Goal: Information Seeking & Learning: Learn about a topic

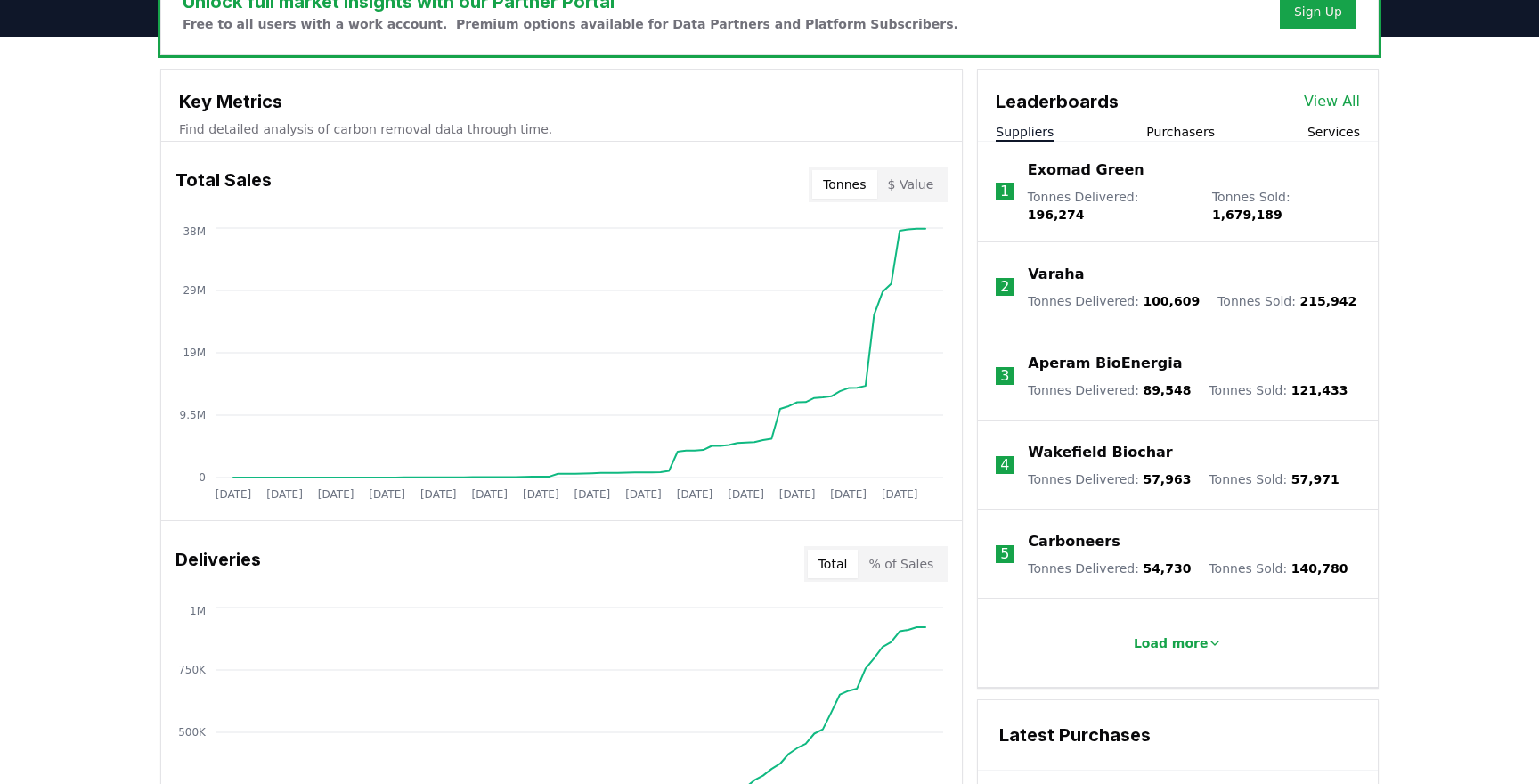
scroll to position [554, 0]
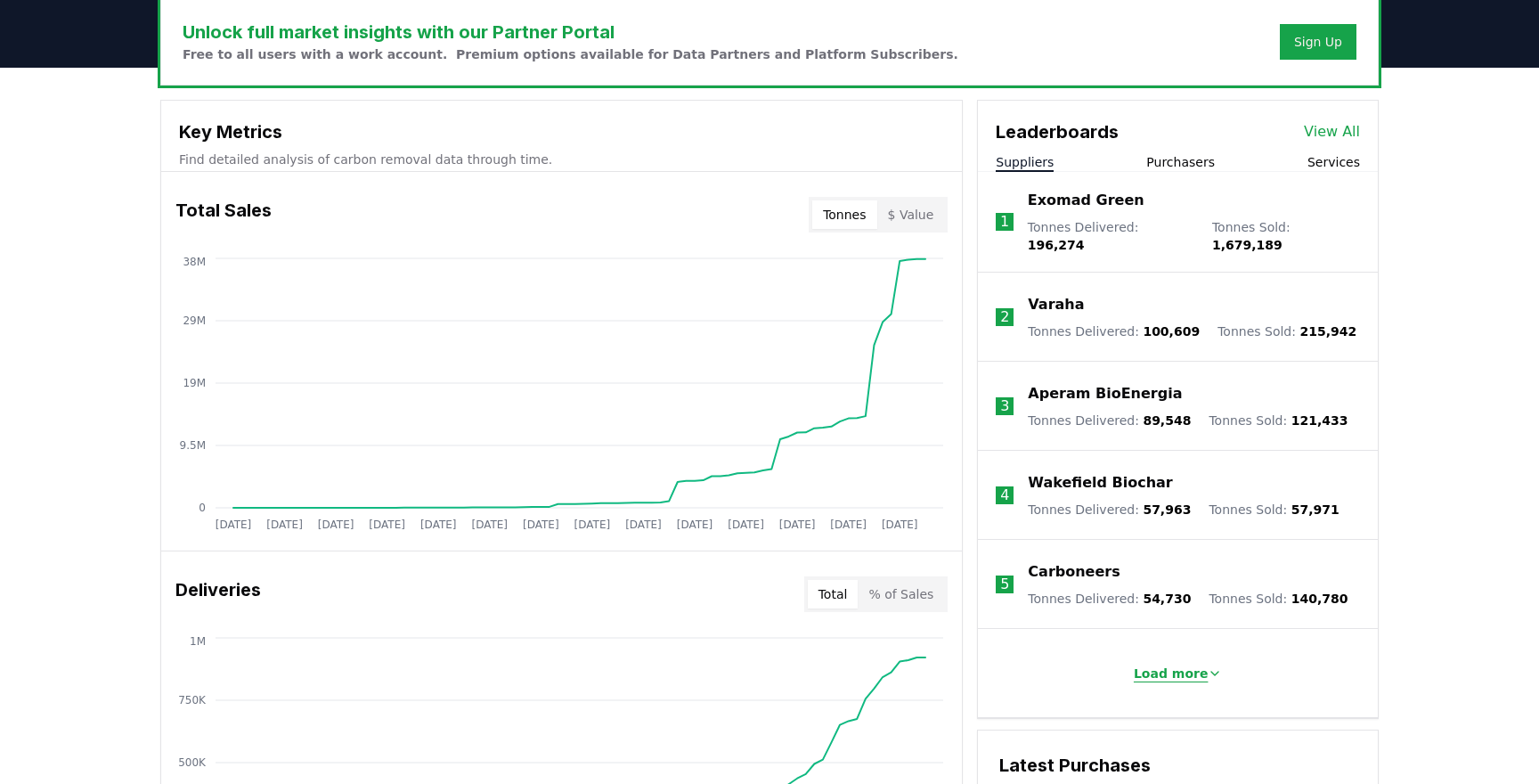
click at [1142, 665] on p "Load more" at bounding box center [1171, 673] width 75 height 18
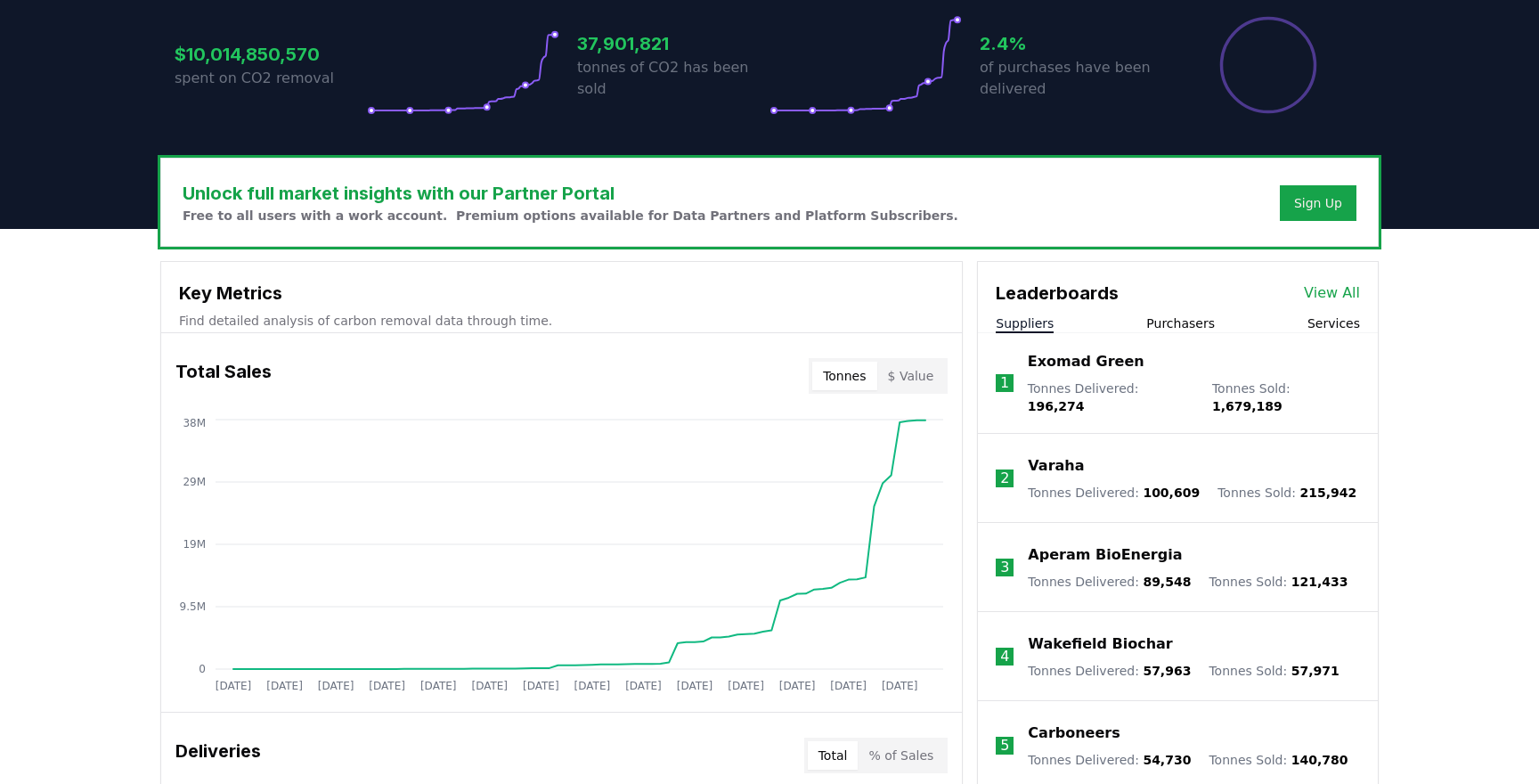
scroll to position [391, 0]
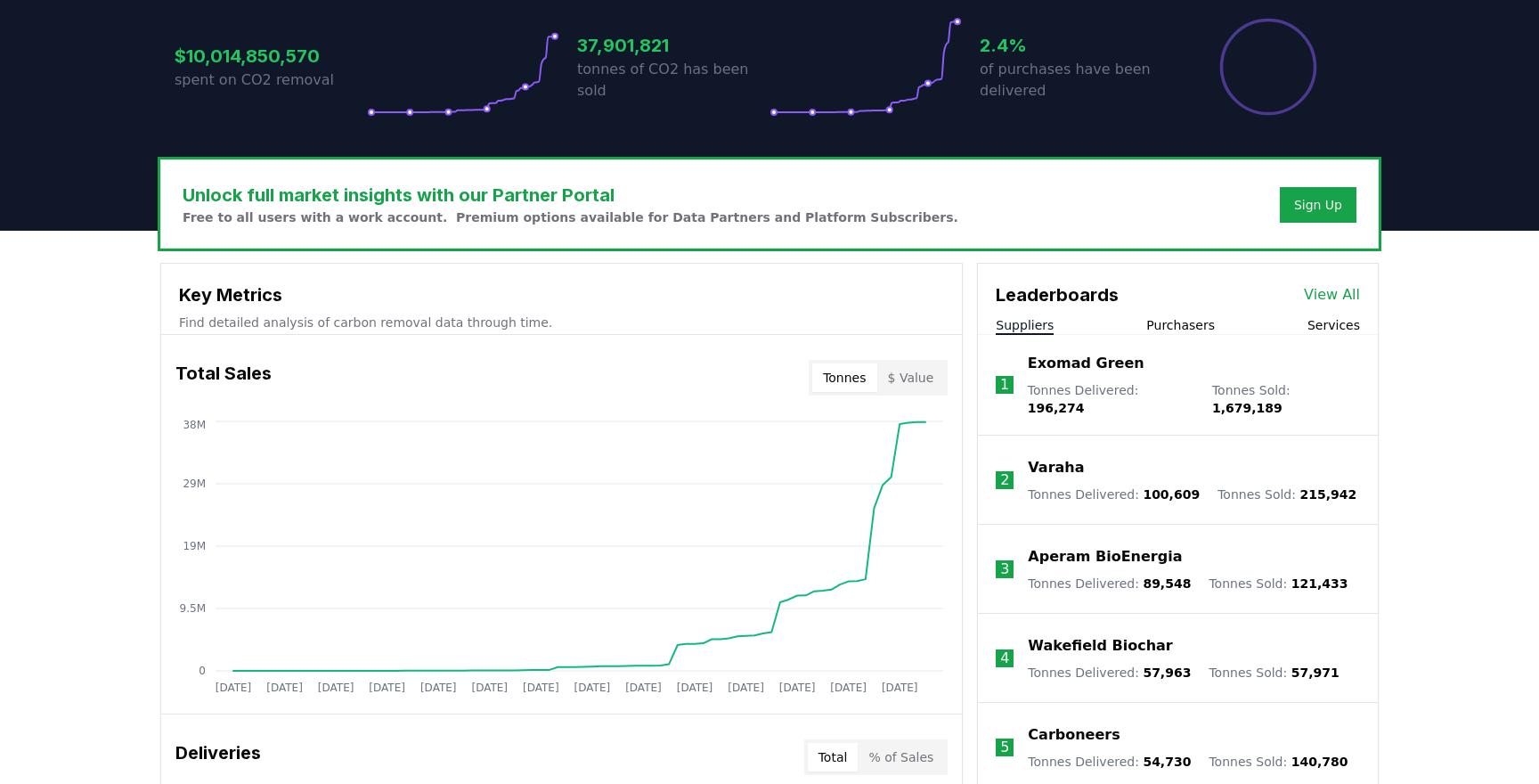
click at [1331, 284] on link "View All" at bounding box center [1332, 294] width 56 height 21
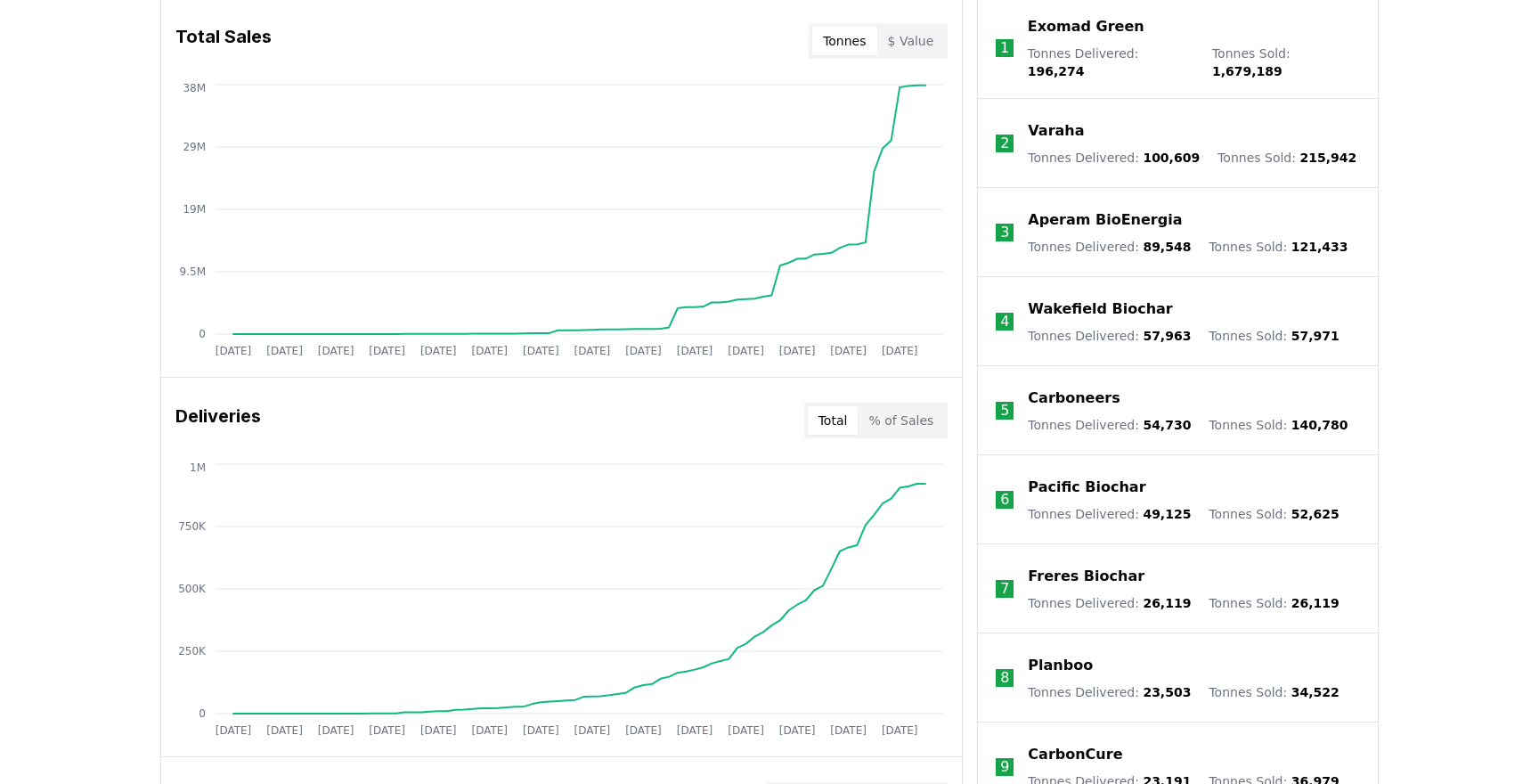
scroll to position [739, 0]
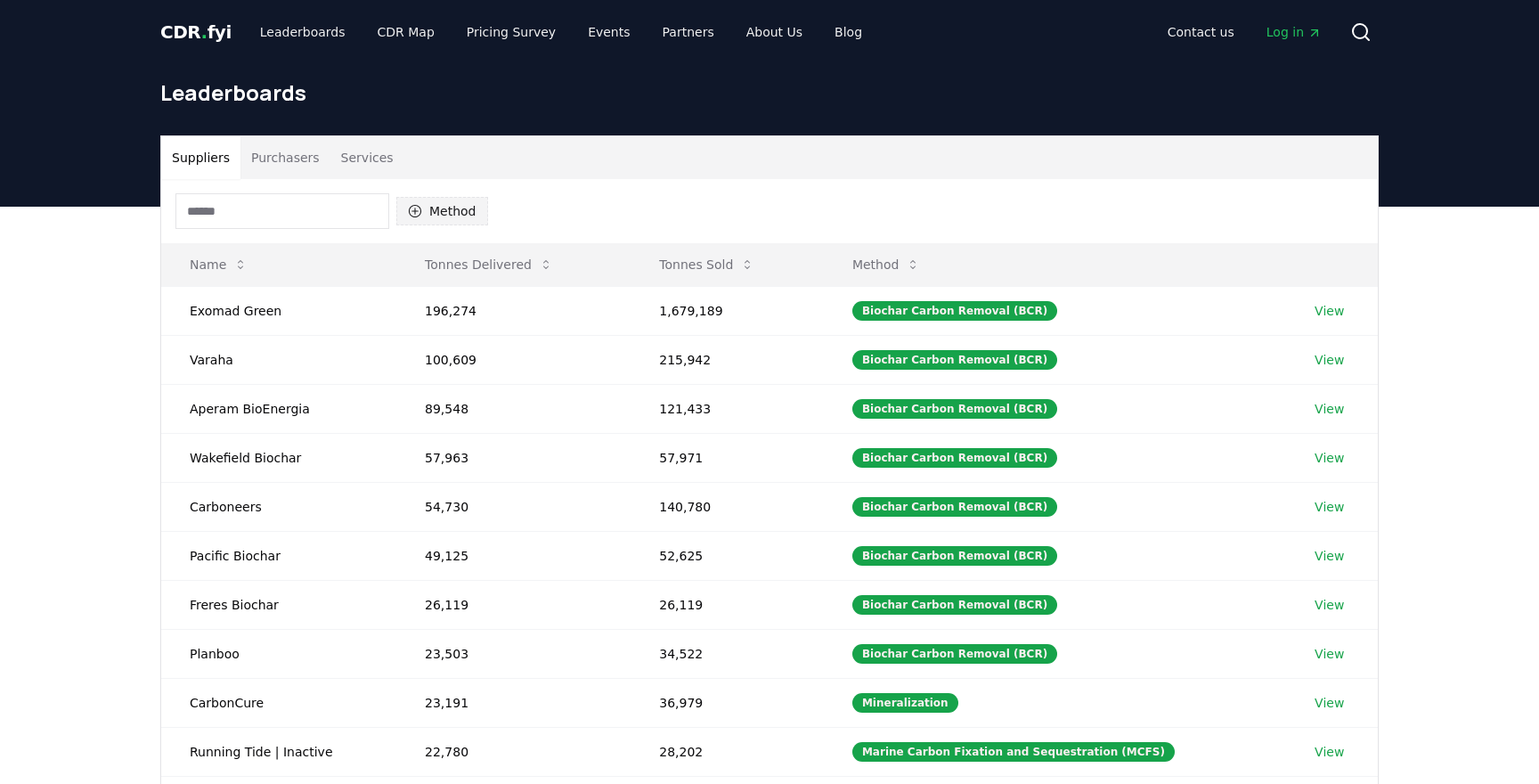
click at [426, 208] on button "Method" at bounding box center [442, 211] width 92 height 29
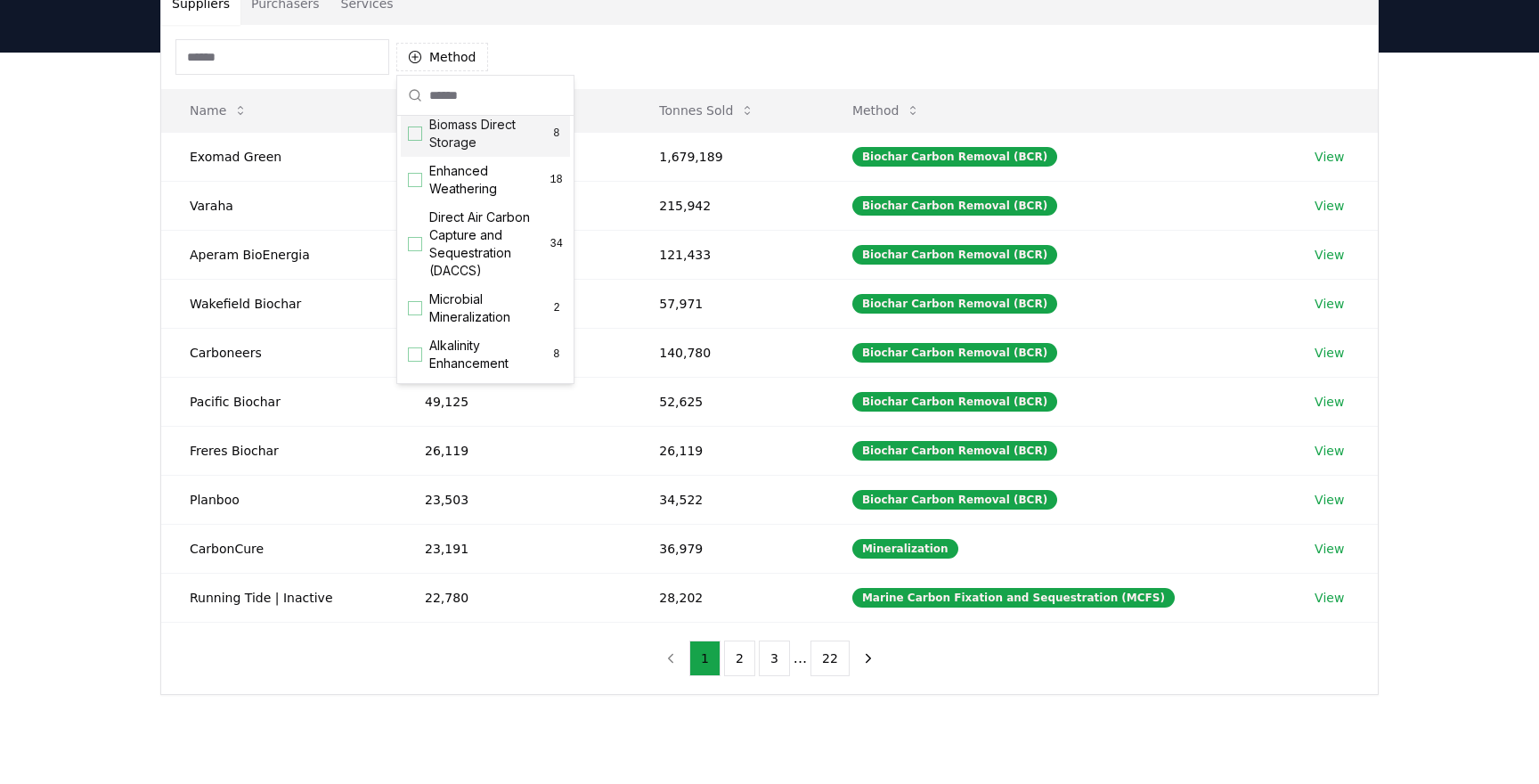
scroll to position [309, 0]
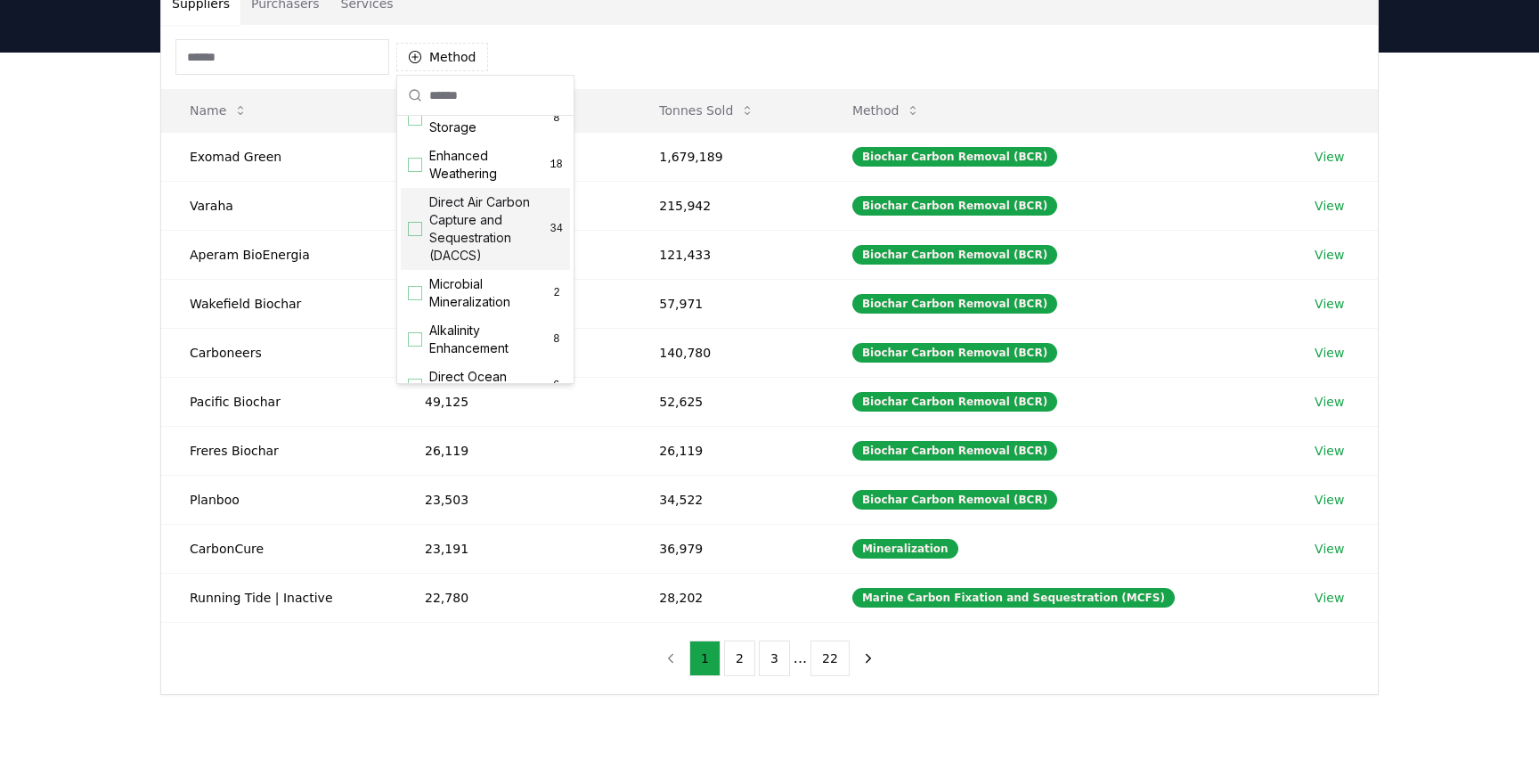
click at [439, 229] on span "Direct Air Carbon Capture and Sequestration (DACCS)" at bounding box center [489, 228] width 121 height 72
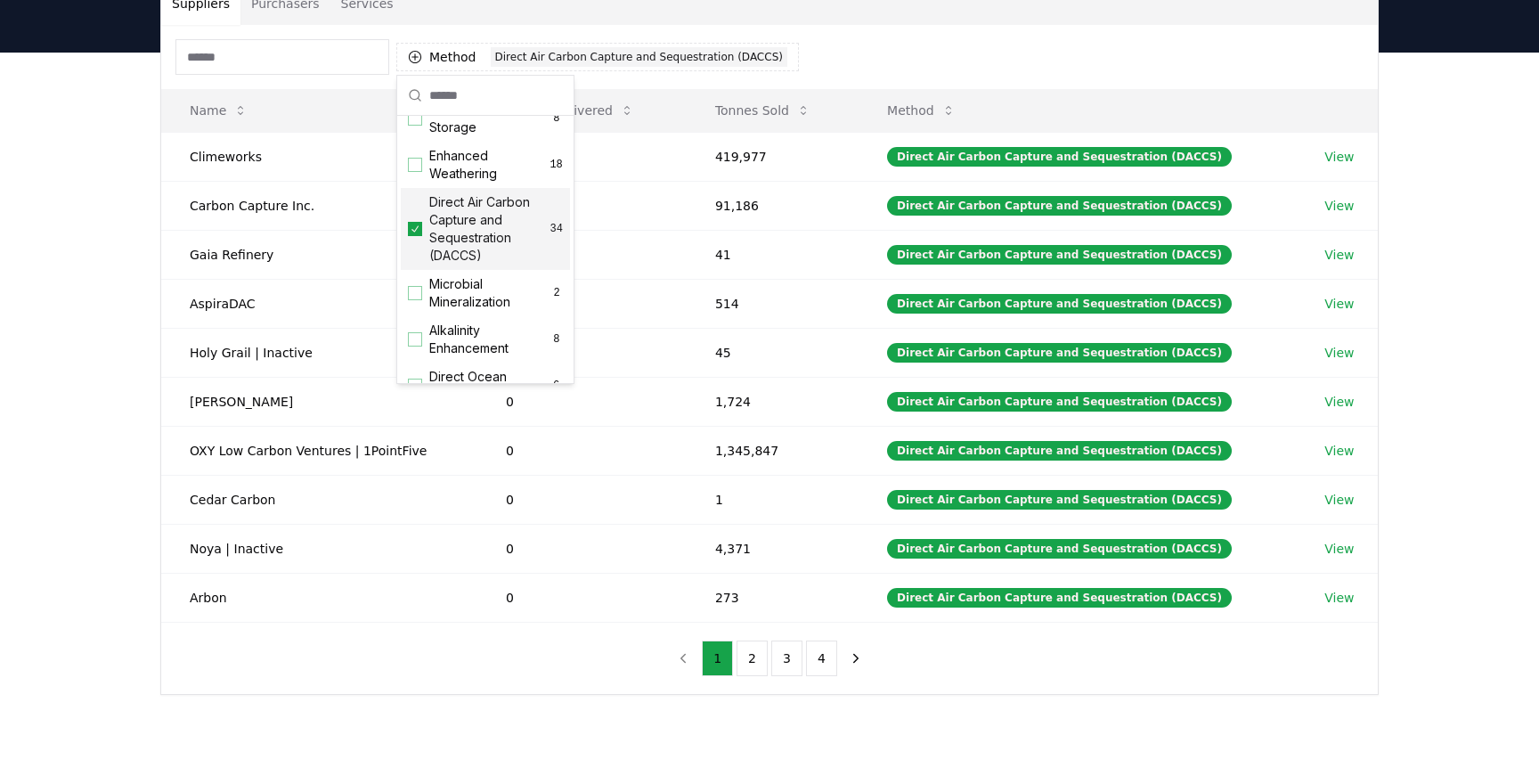
click at [53, 351] on div "Suppliers Purchasers Services Method 1 Direct Air Carbon Capture and Sequestrat…" at bounding box center [769, 409] width 1539 height 713
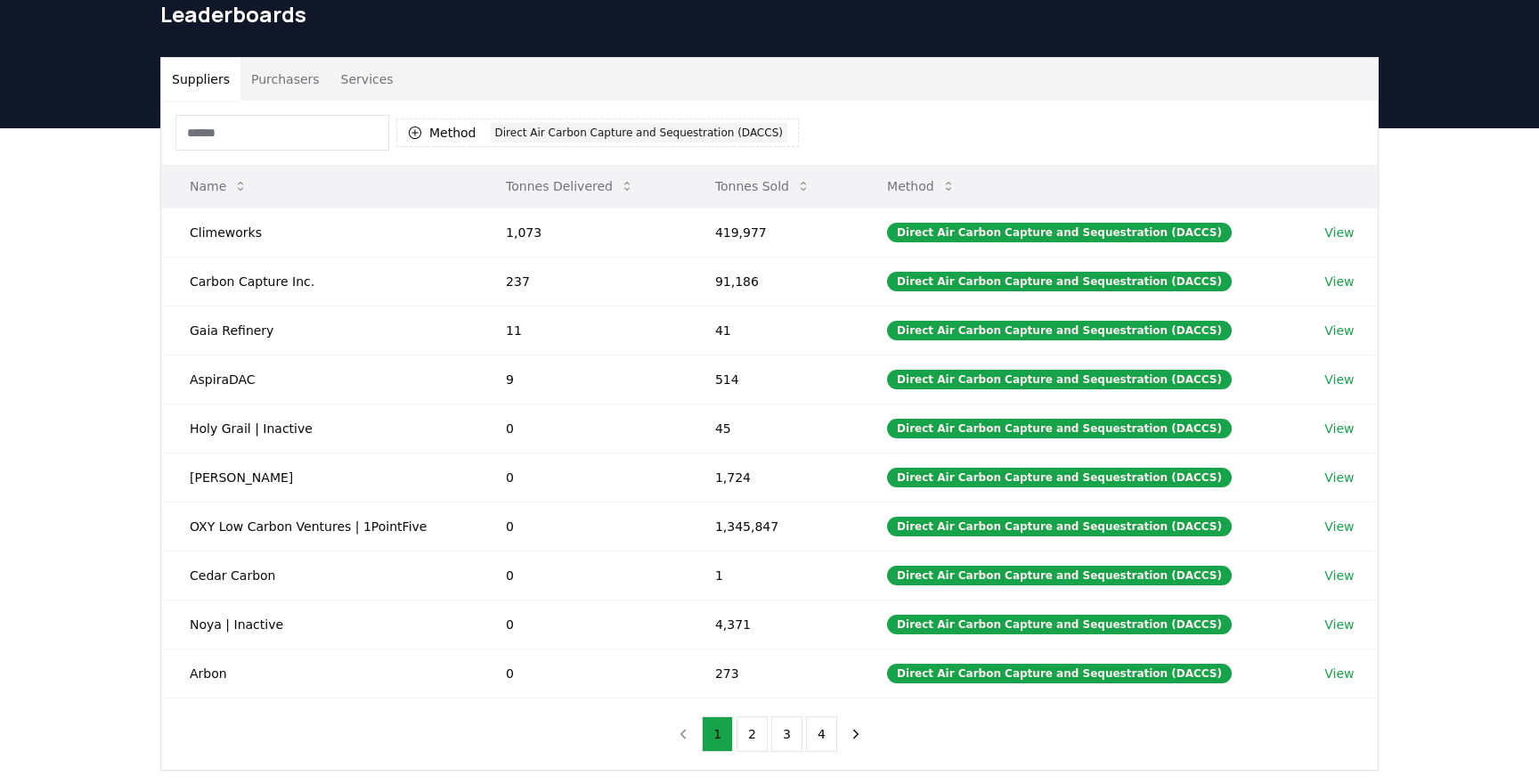
scroll to position [79, 0]
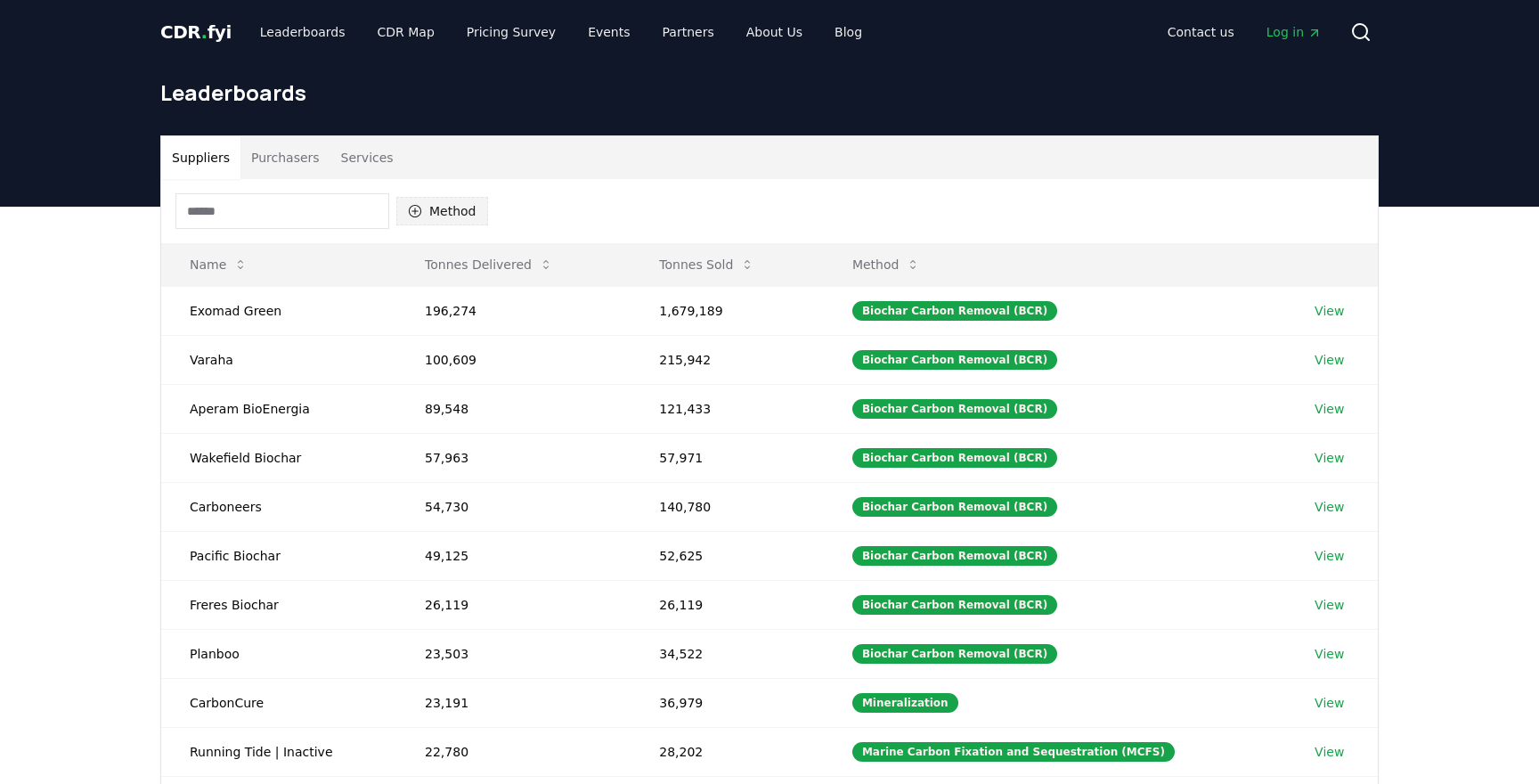
click at [458, 211] on button "Method" at bounding box center [442, 211] width 92 height 29
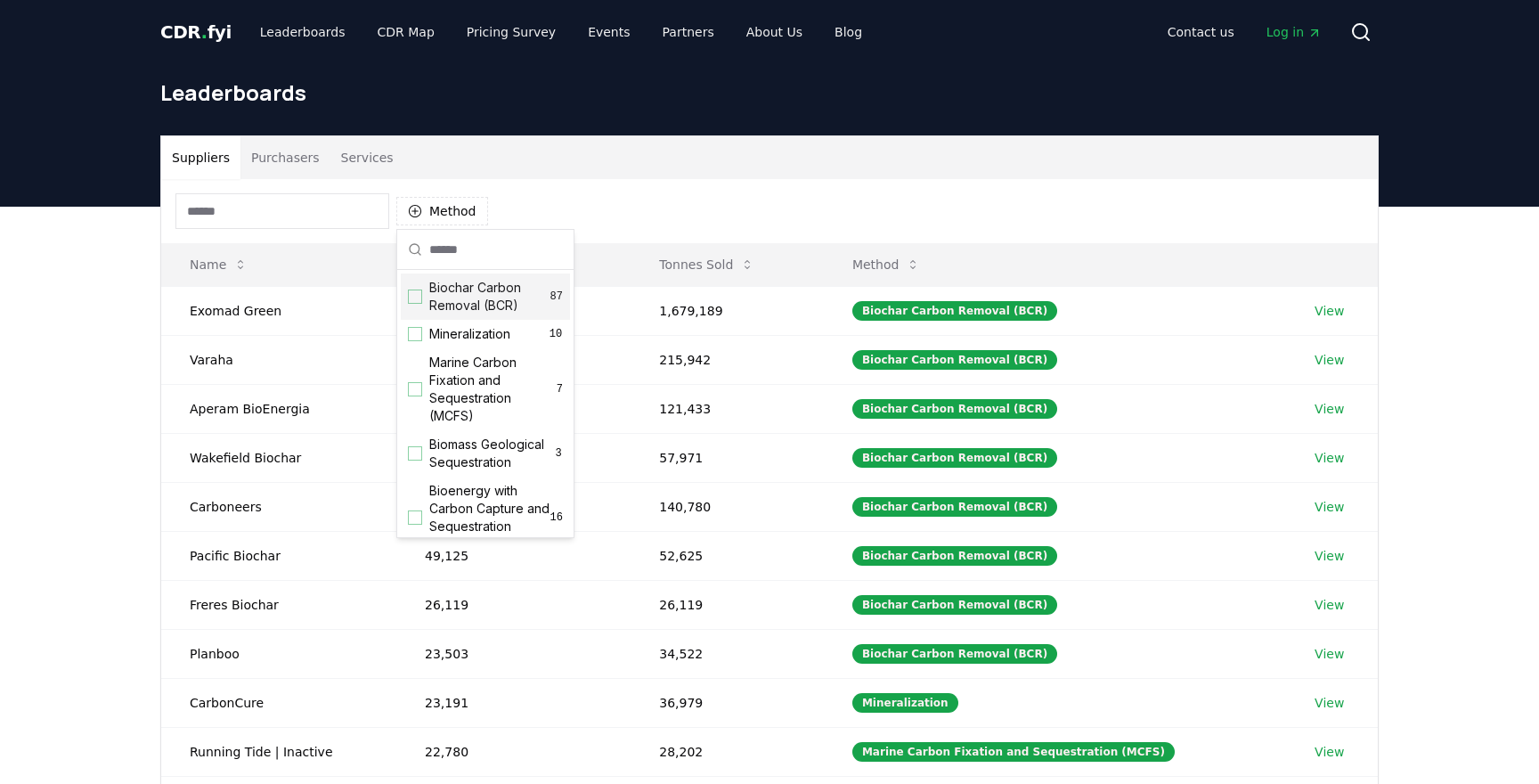
click at [463, 285] on span "Biochar Carbon Removal (BCR)" at bounding box center [489, 296] width 121 height 35
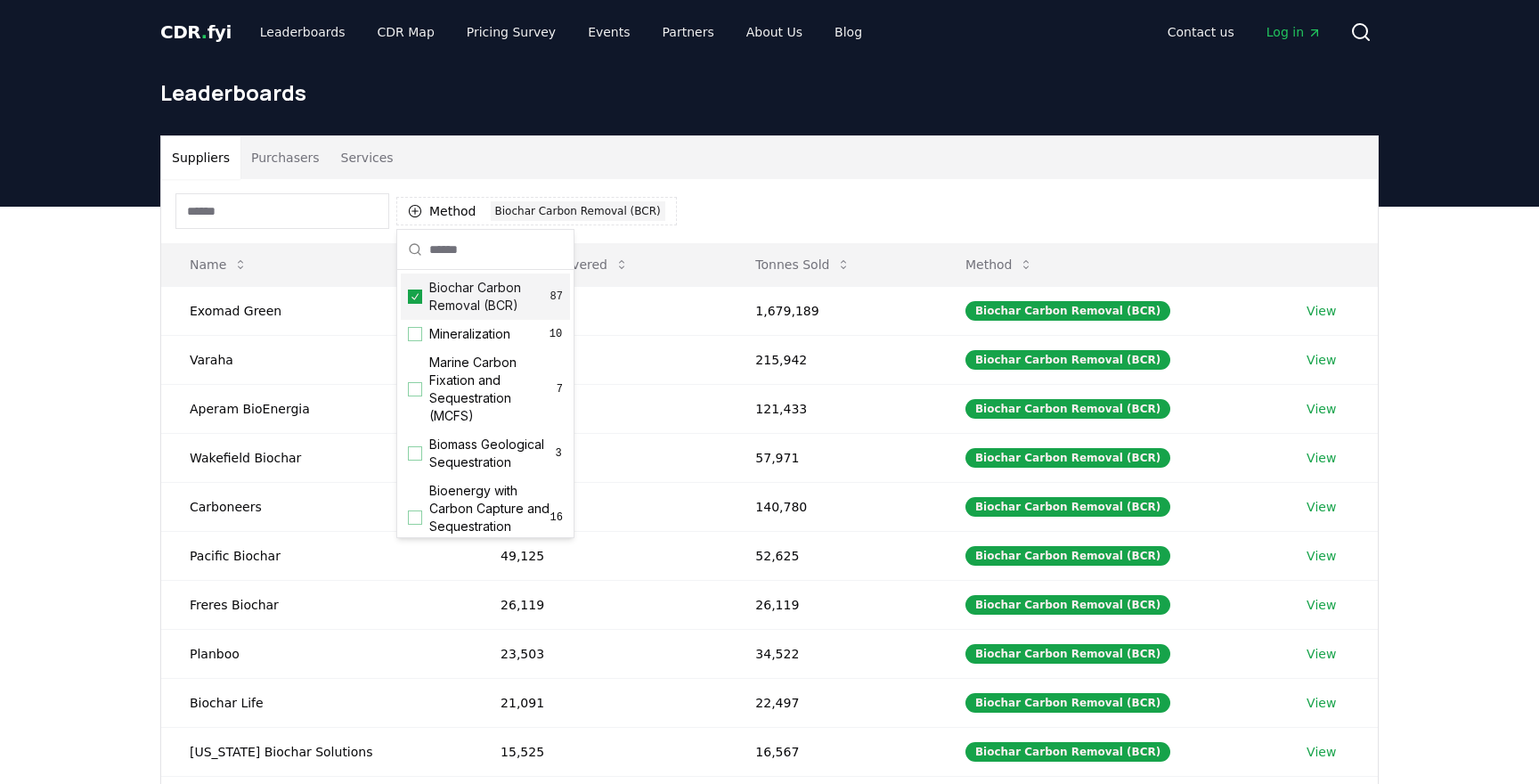
click at [739, 218] on div "Method 1 Biochar Carbon Removal (BCR)" at bounding box center [770, 210] width 1217 height 64
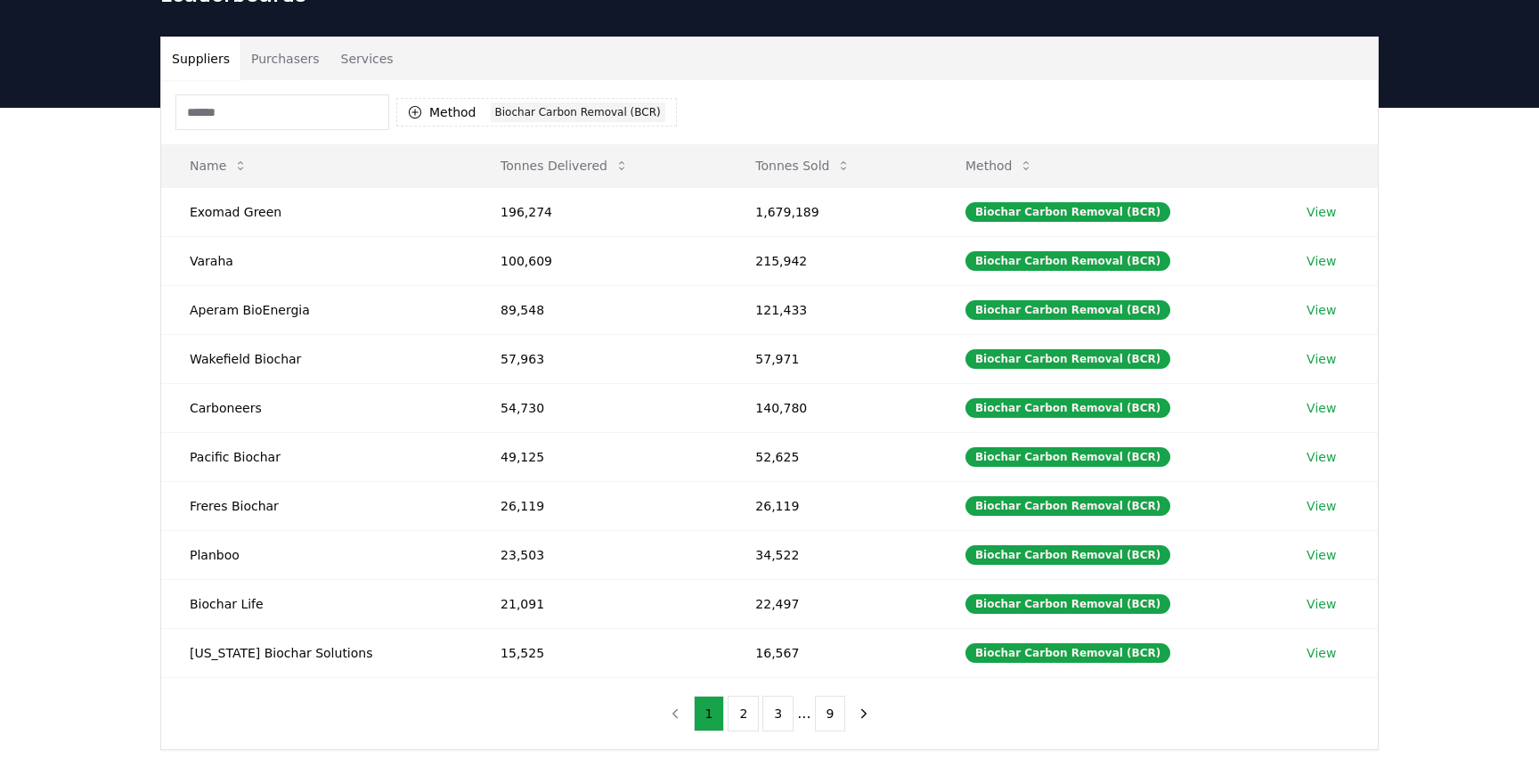
scroll to position [99, 0]
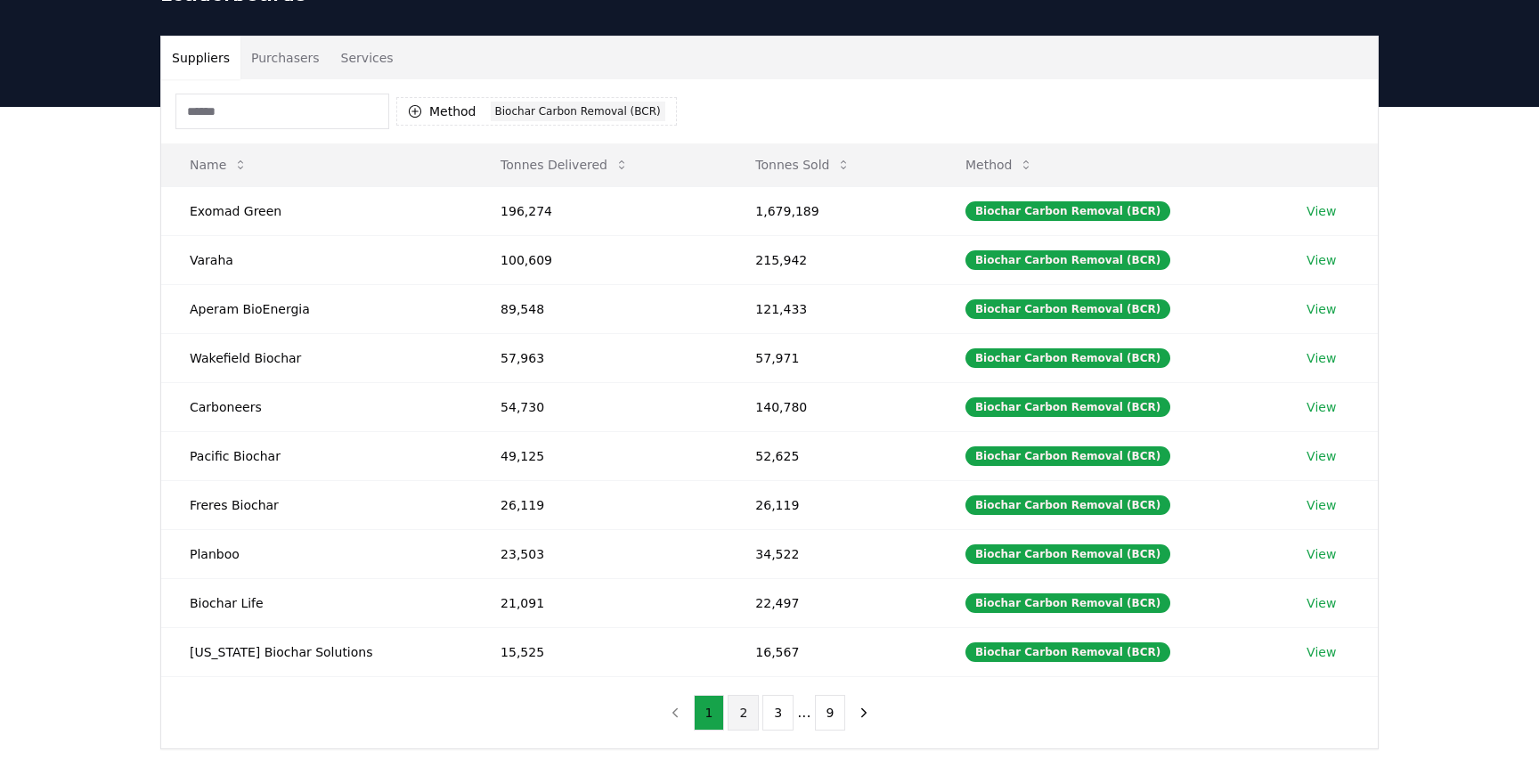
click at [751, 719] on button "2" at bounding box center [743, 711] width 32 height 35
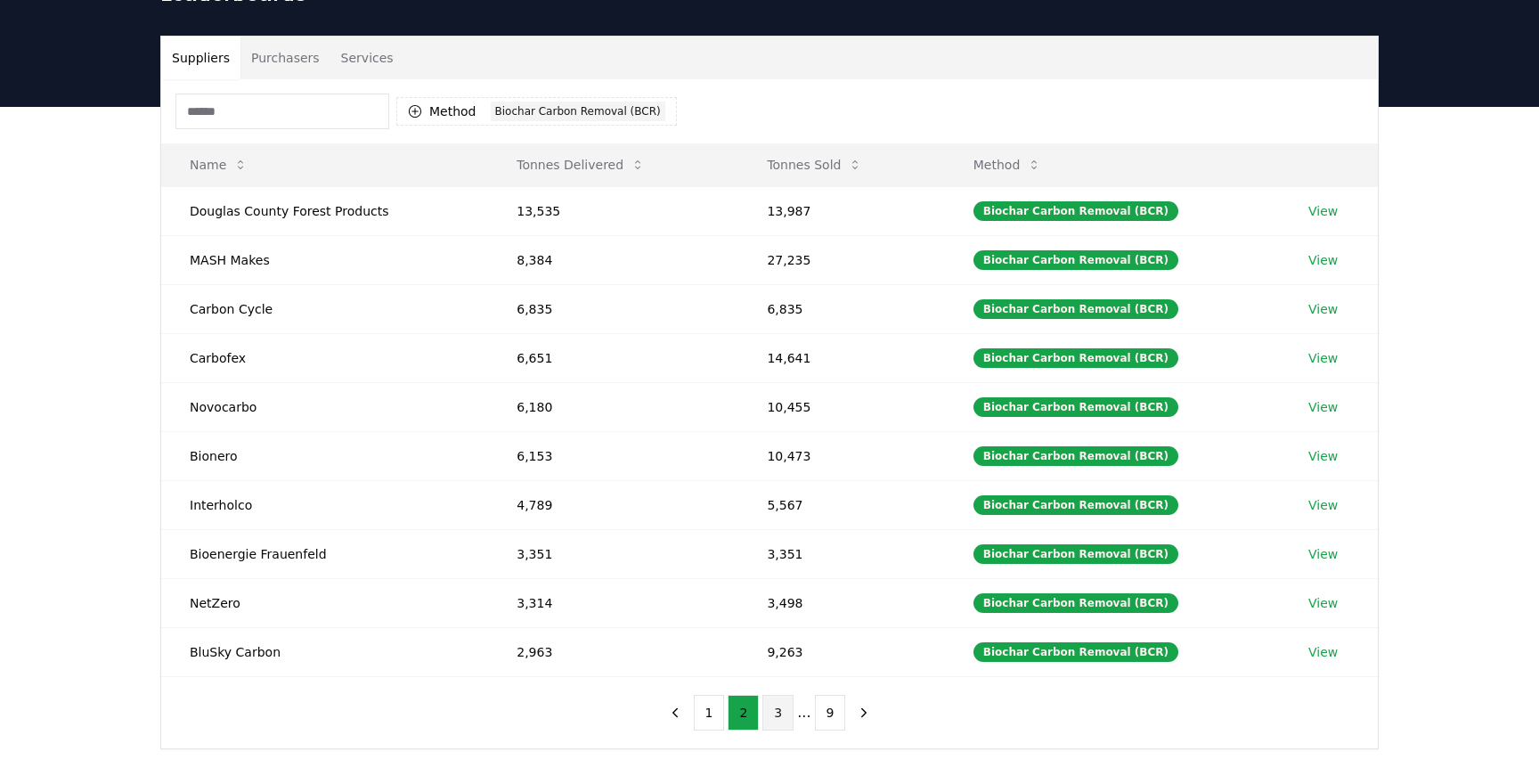
click at [763, 721] on button "3" at bounding box center [778, 711] width 32 height 35
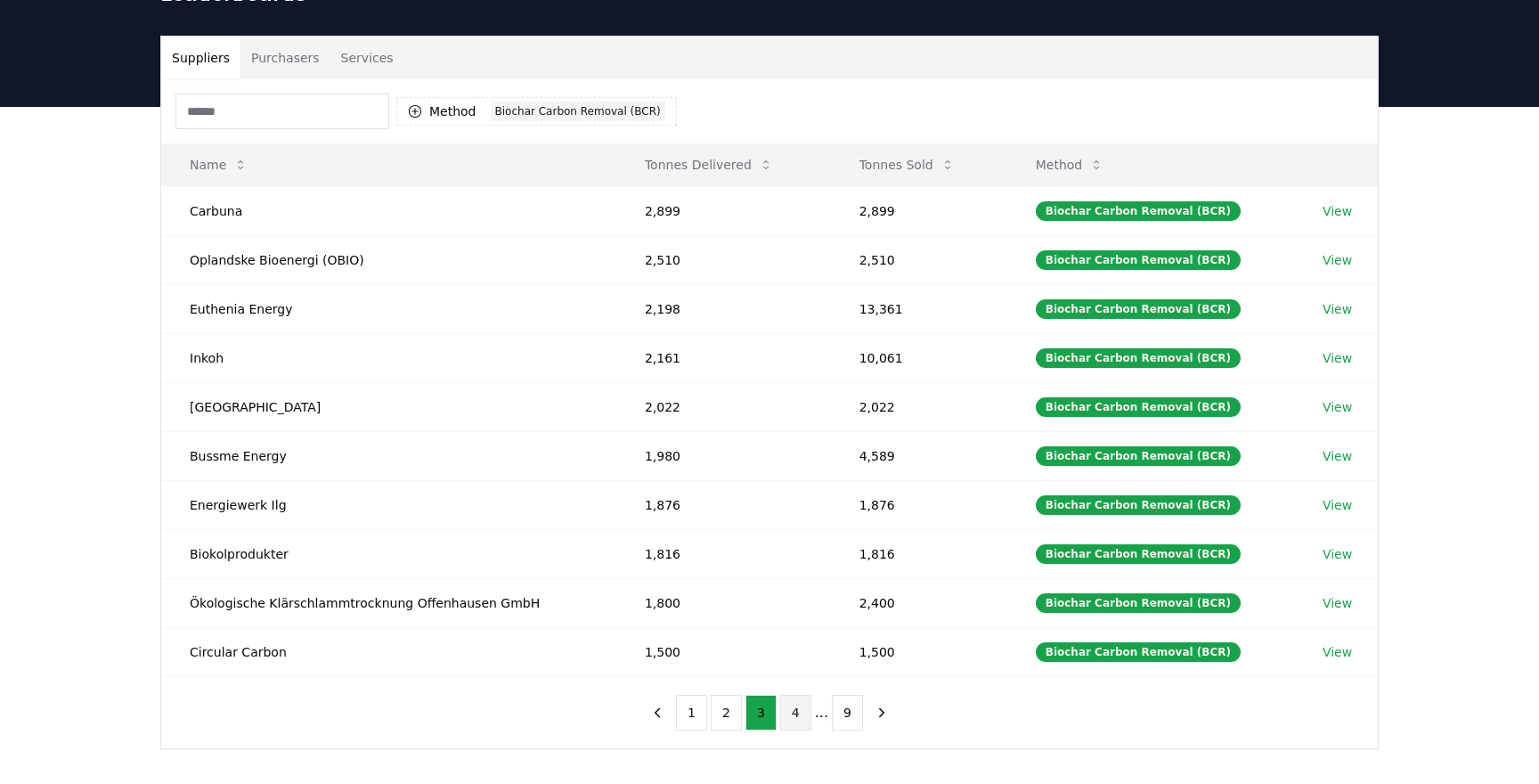
click at [786, 723] on button "4" at bounding box center [796, 711] width 32 height 35
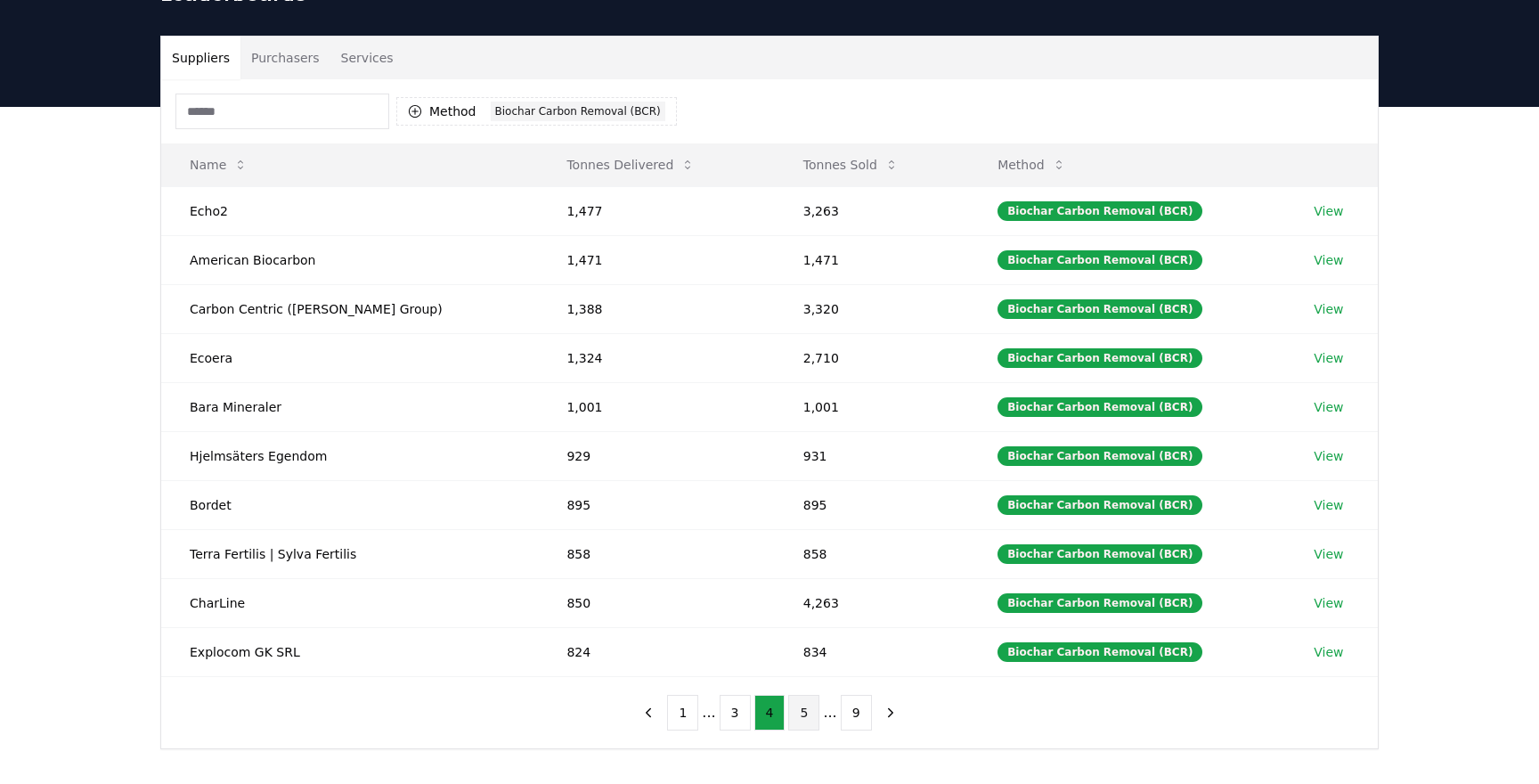
click at [804, 728] on button "5" at bounding box center [803, 711] width 32 height 35
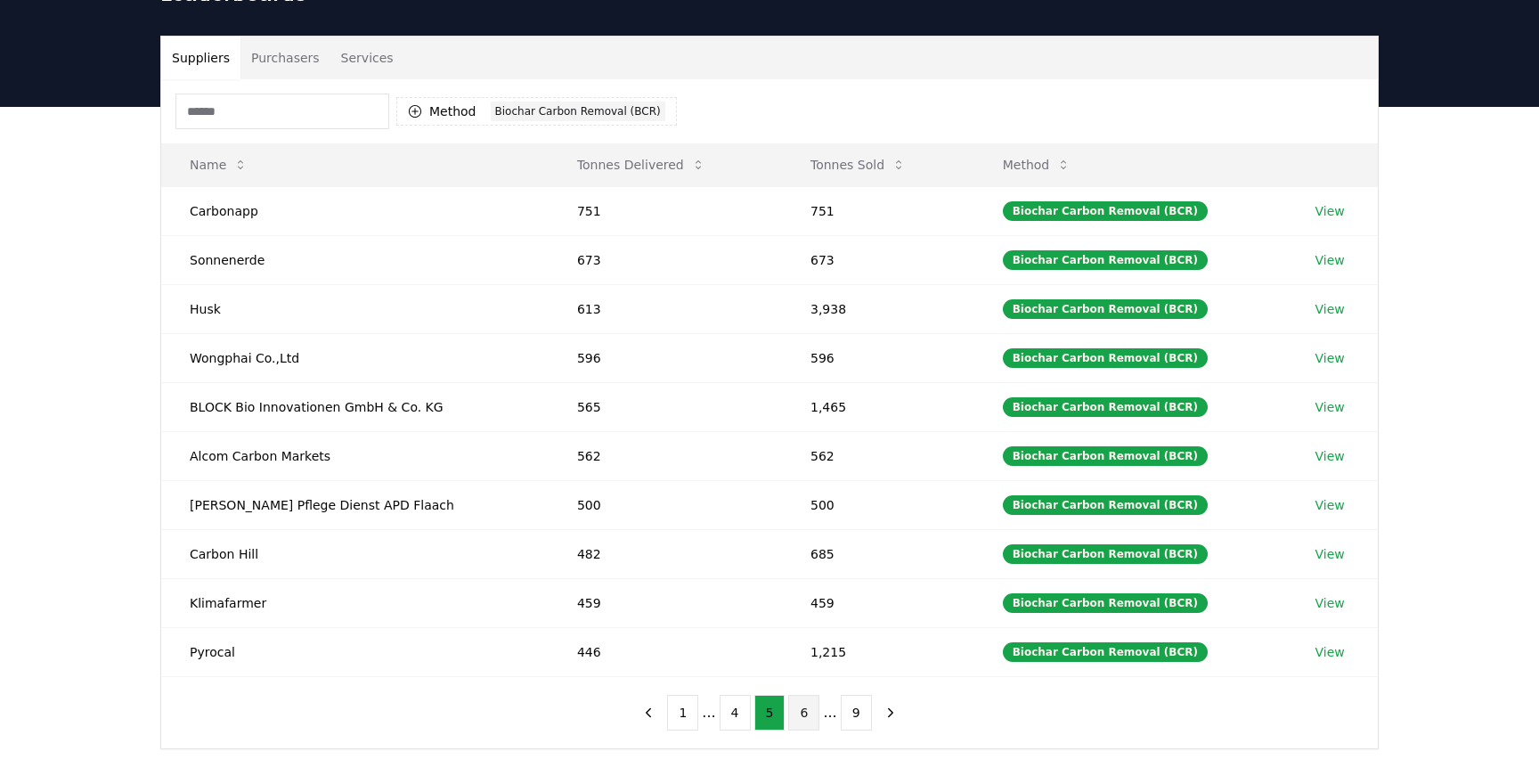
click at [812, 724] on button "6" at bounding box center [803, 711] width 32 height 35
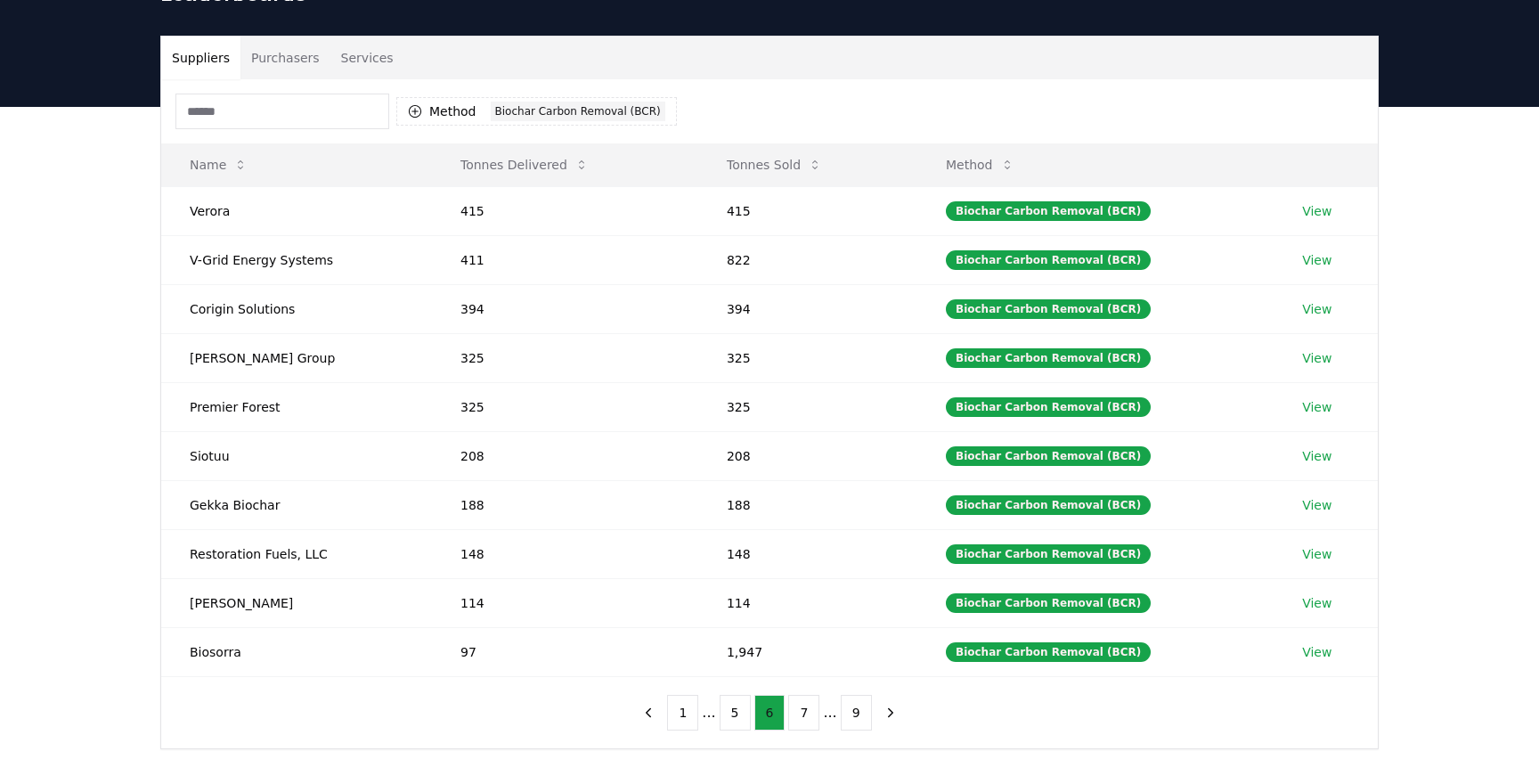
click at [812, 724] on button "7" at bounding box center [803, 711] width 32 height 35
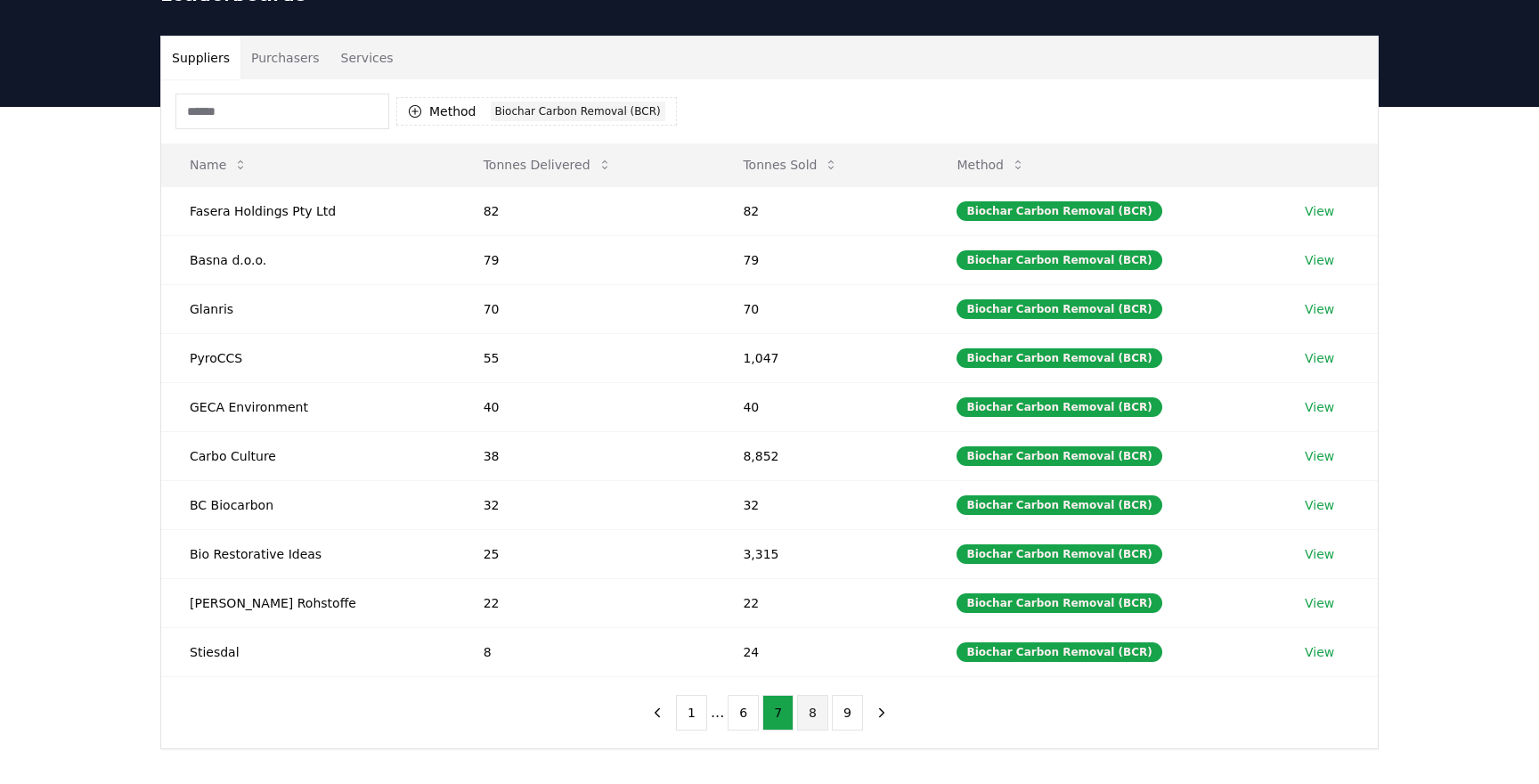
click at [812, 723] on button "8" at bounding box center [813, 711] width 32 height 35
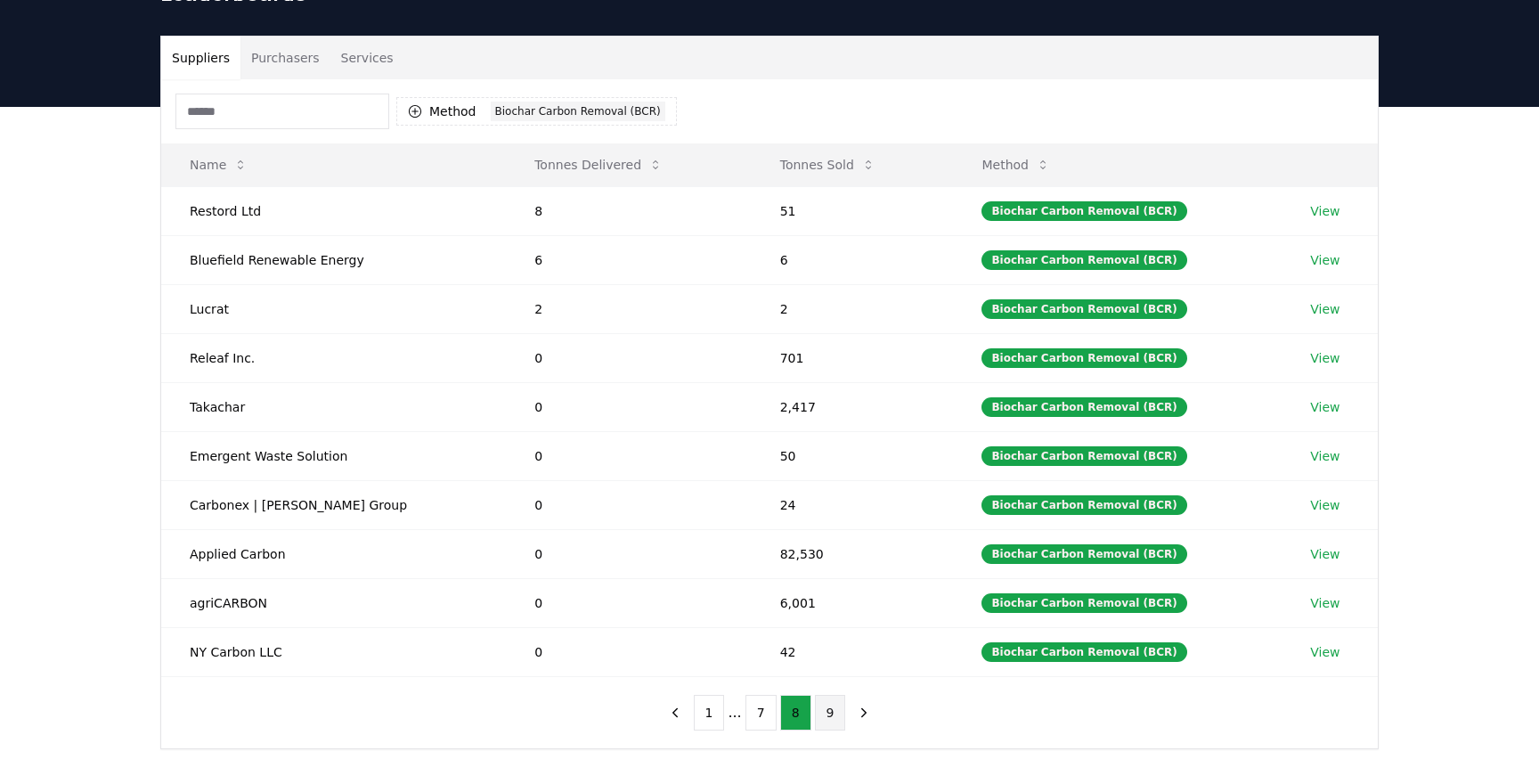
click at [816, 723] on button "9" at bounding box center [830, 711] width 32 height 35
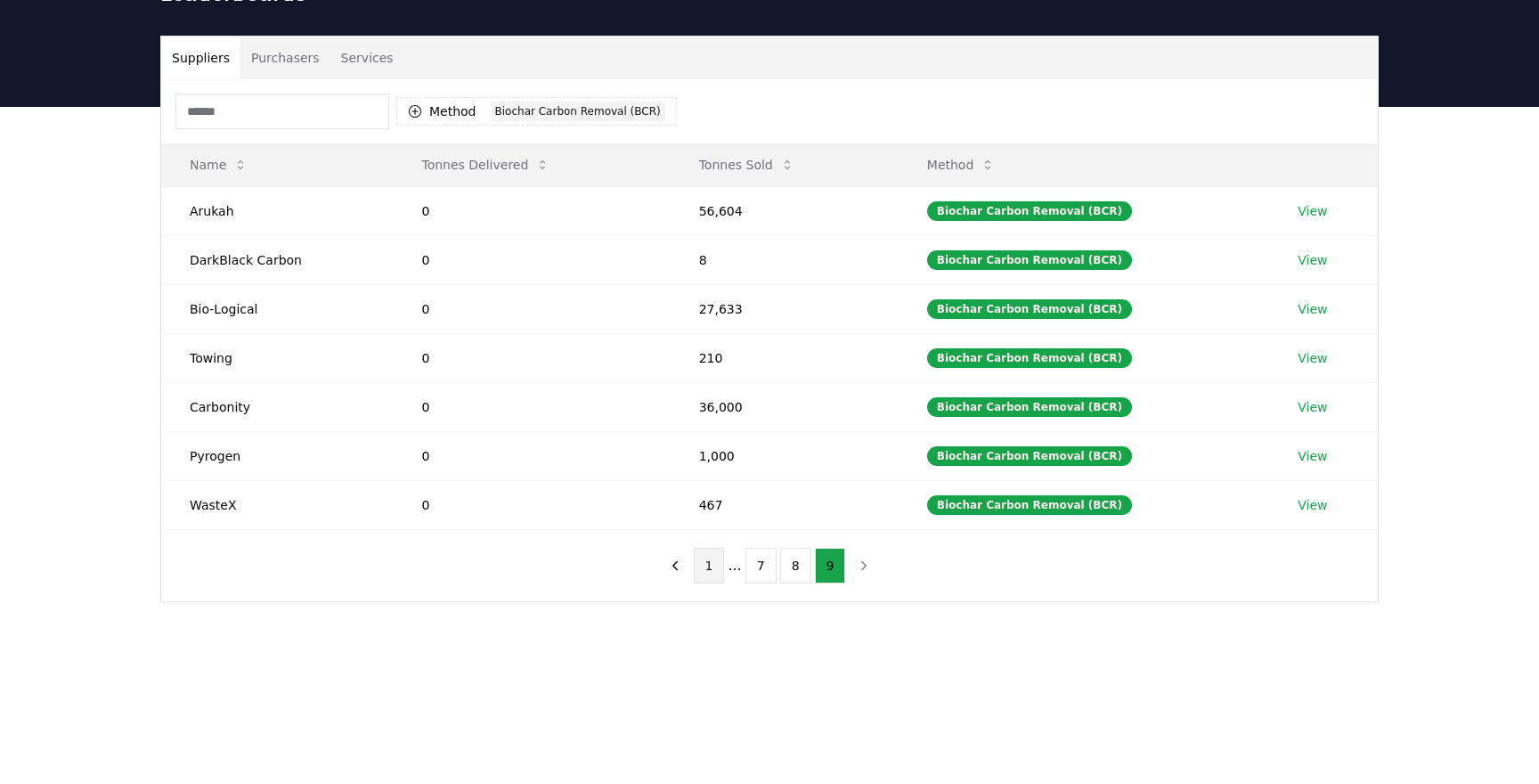
click at [712, 570] on button "1" at bounding box center [709, 564] width 32 height 35
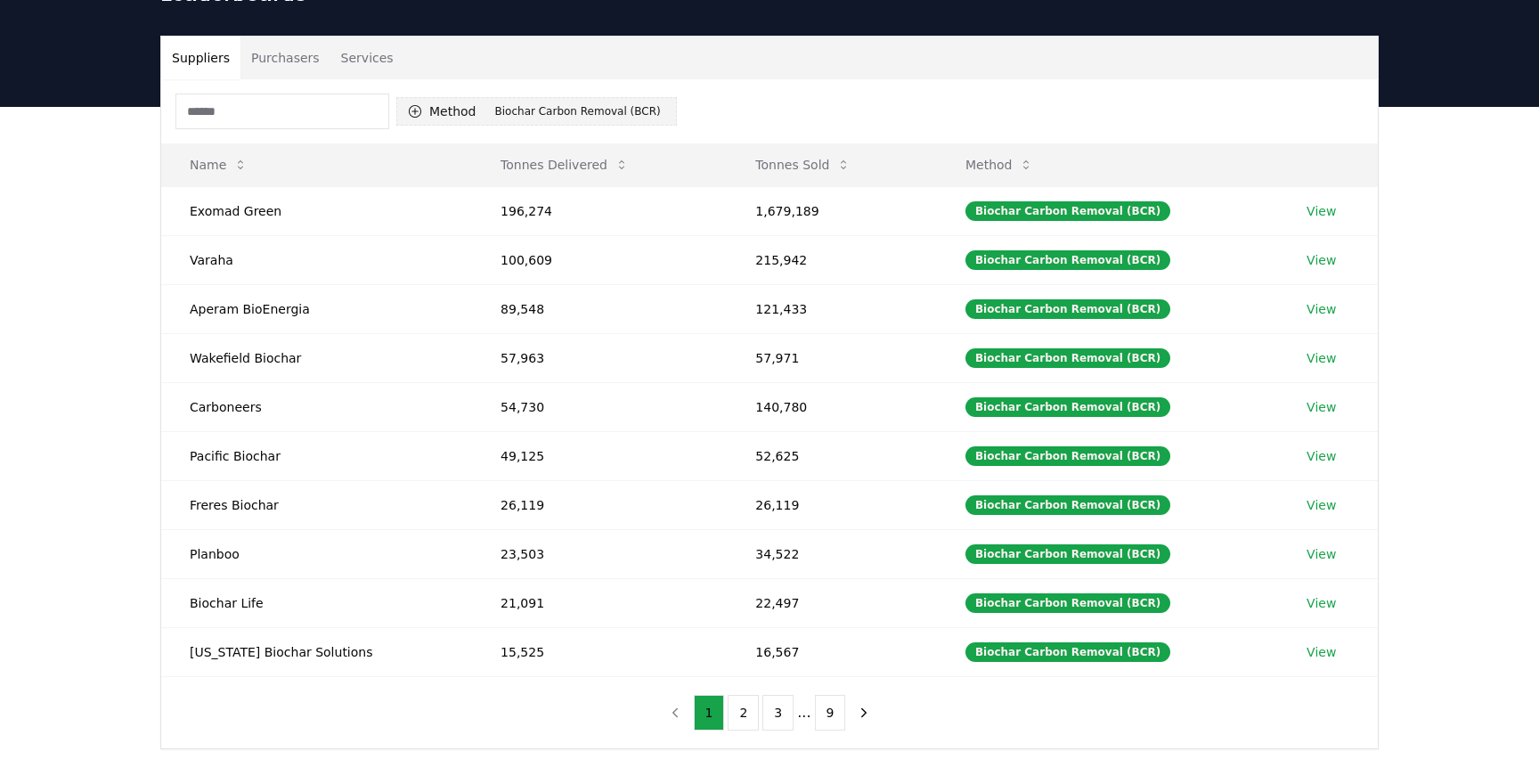
click at [506, 114] on div "Biochar Carbon Removal (BCR)" at bounding box center [578, 111] width 175 height 20
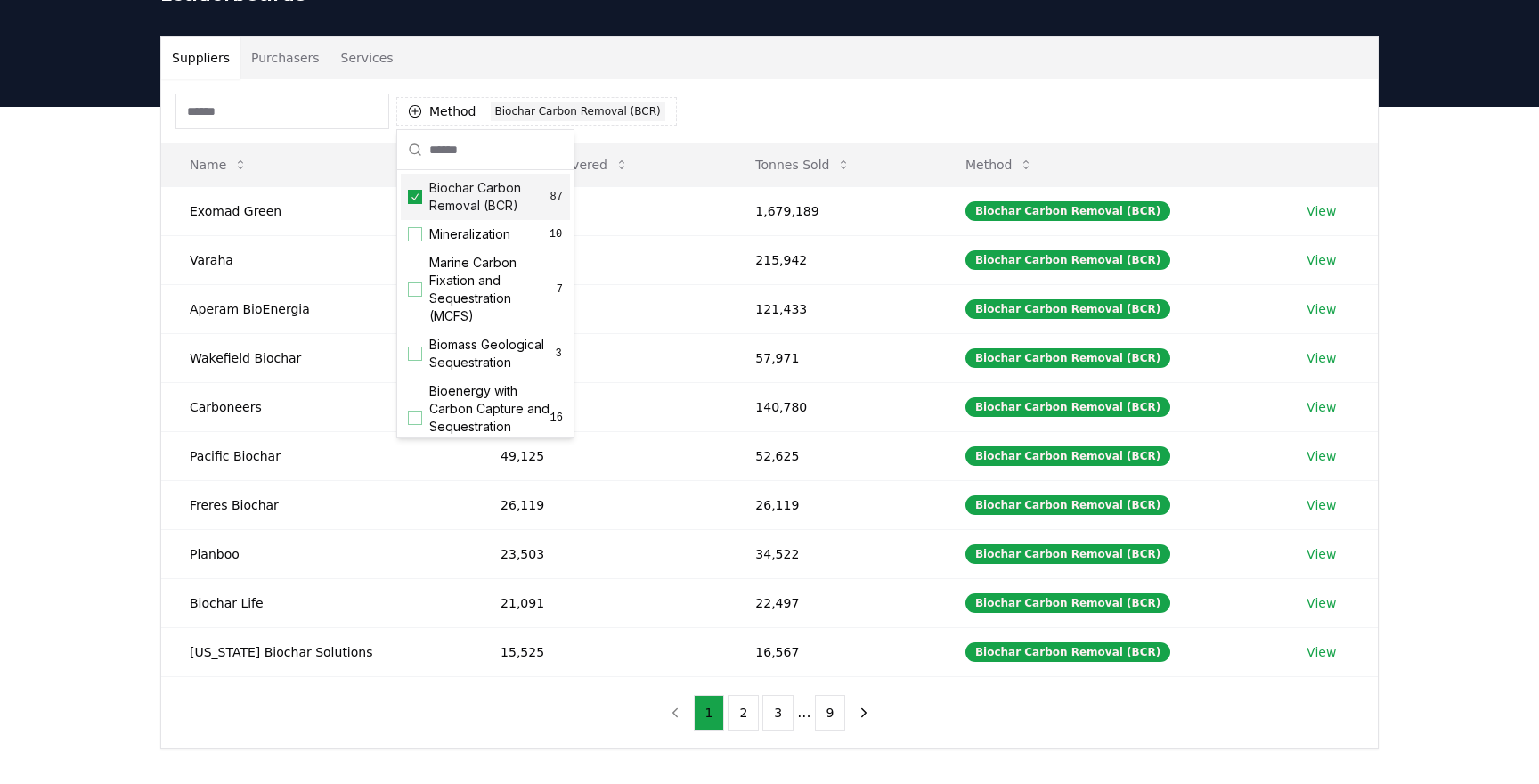
click at [419, 193] on icon "Suggestions" at bounding box center [415, 197] width 12 height 14
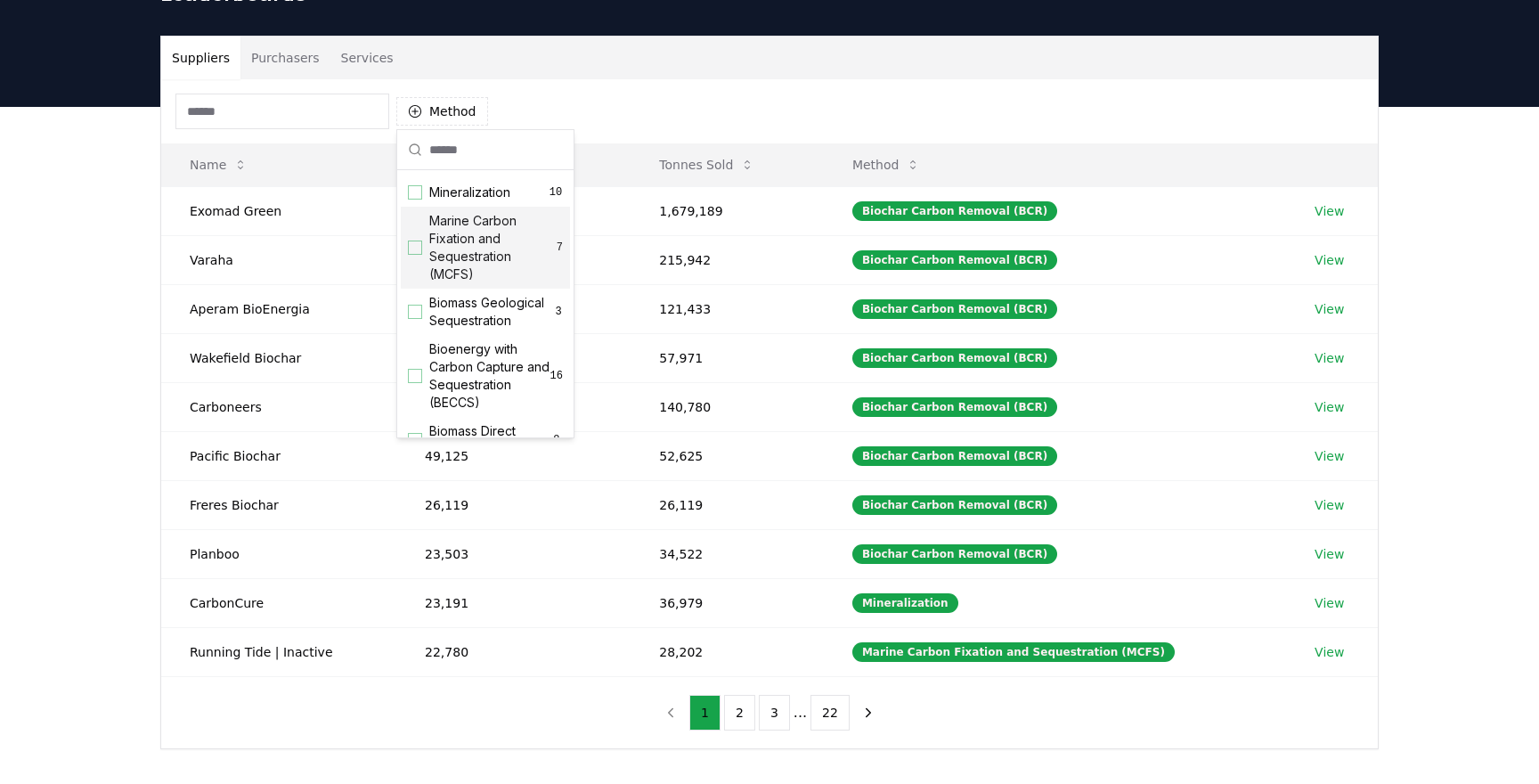
scroll to position [44, 0]
click at [435, 303] on span "Biomass Geological Sequestration" at bounding box center [491, 309] width 125 height 35
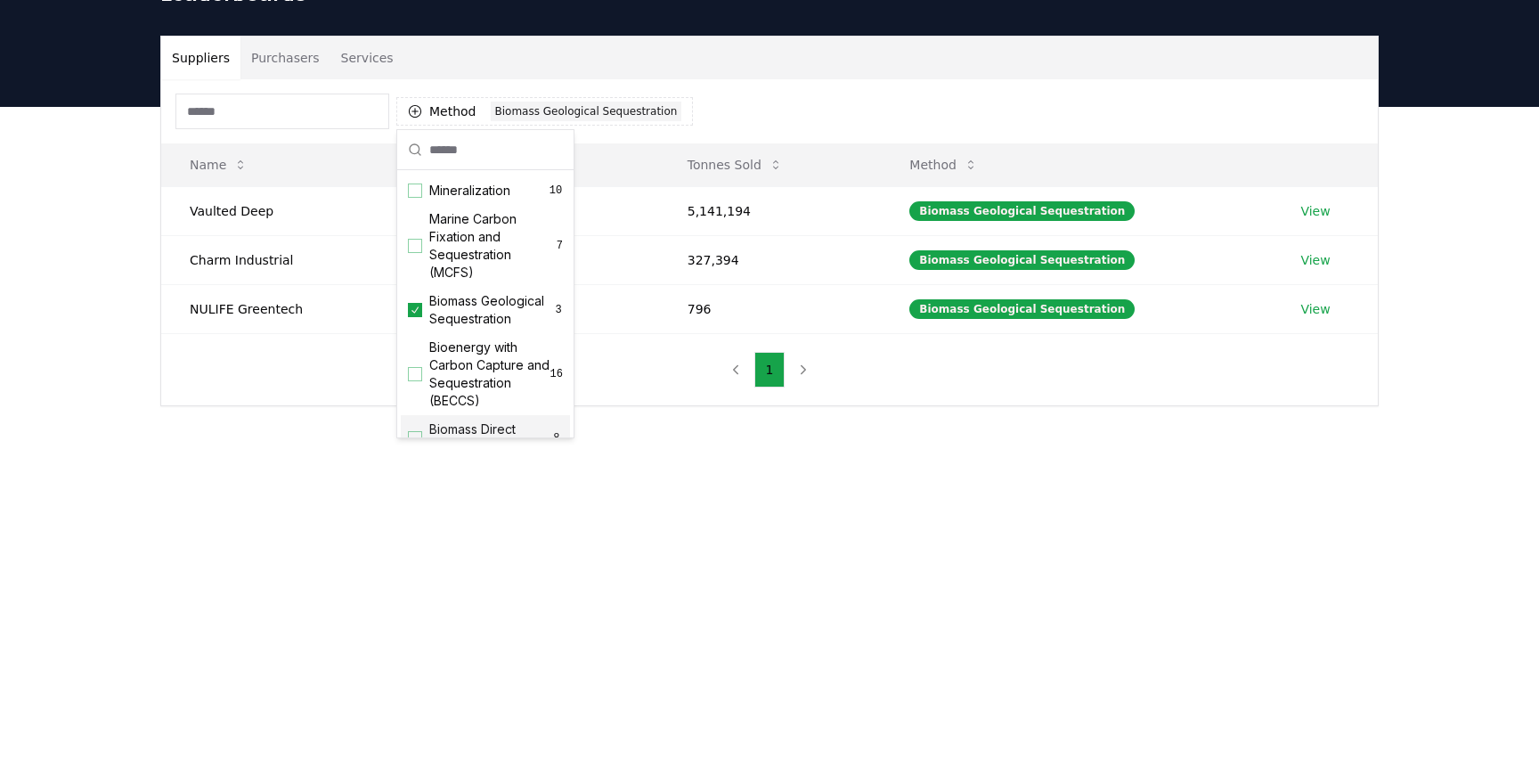
click at [243, 506] on main "Suppliers Purchasers Services Method 1 Biomass Geological Sequestration Name To…" at bounding box center [769, 498] width 1539 height 784
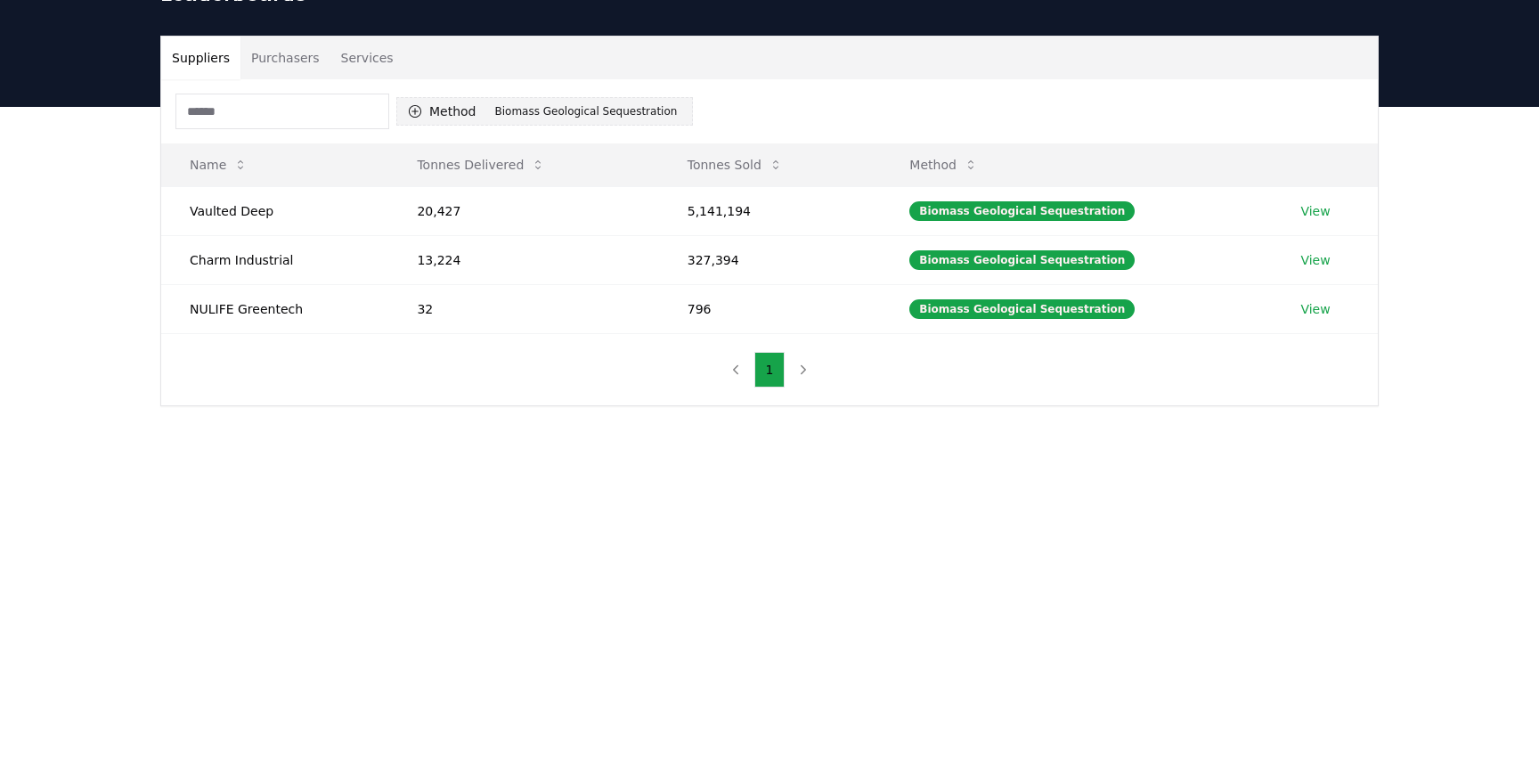
click at [508, 117] on div "Biomass Geological Sequestration" at bounding box center [587, 111] width 191 height 20
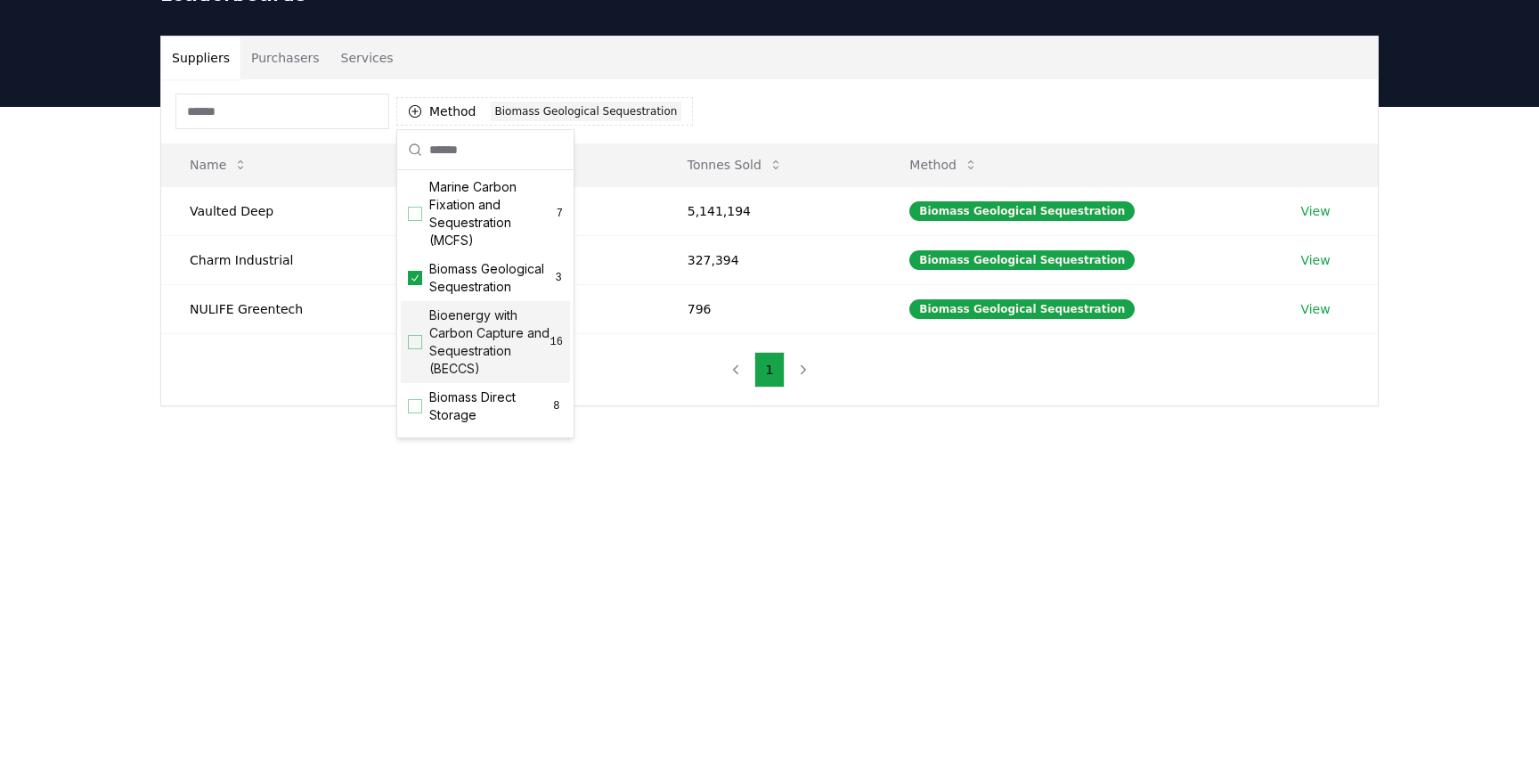
scroll to position [91, 0]
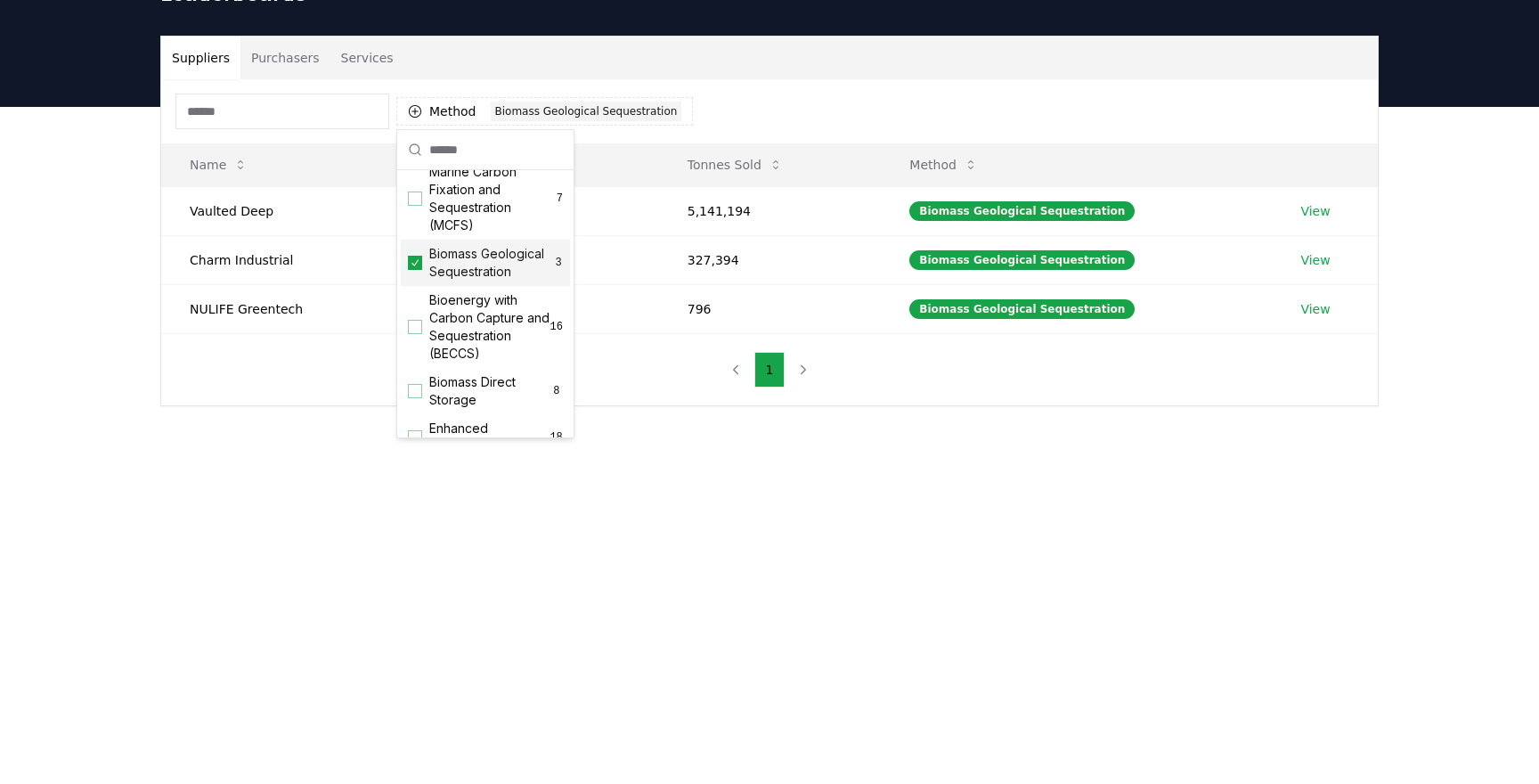
click at [444, 255] on span "Biomass Geological Sequestration" at bounding box center [491, 262] width 125 height 35
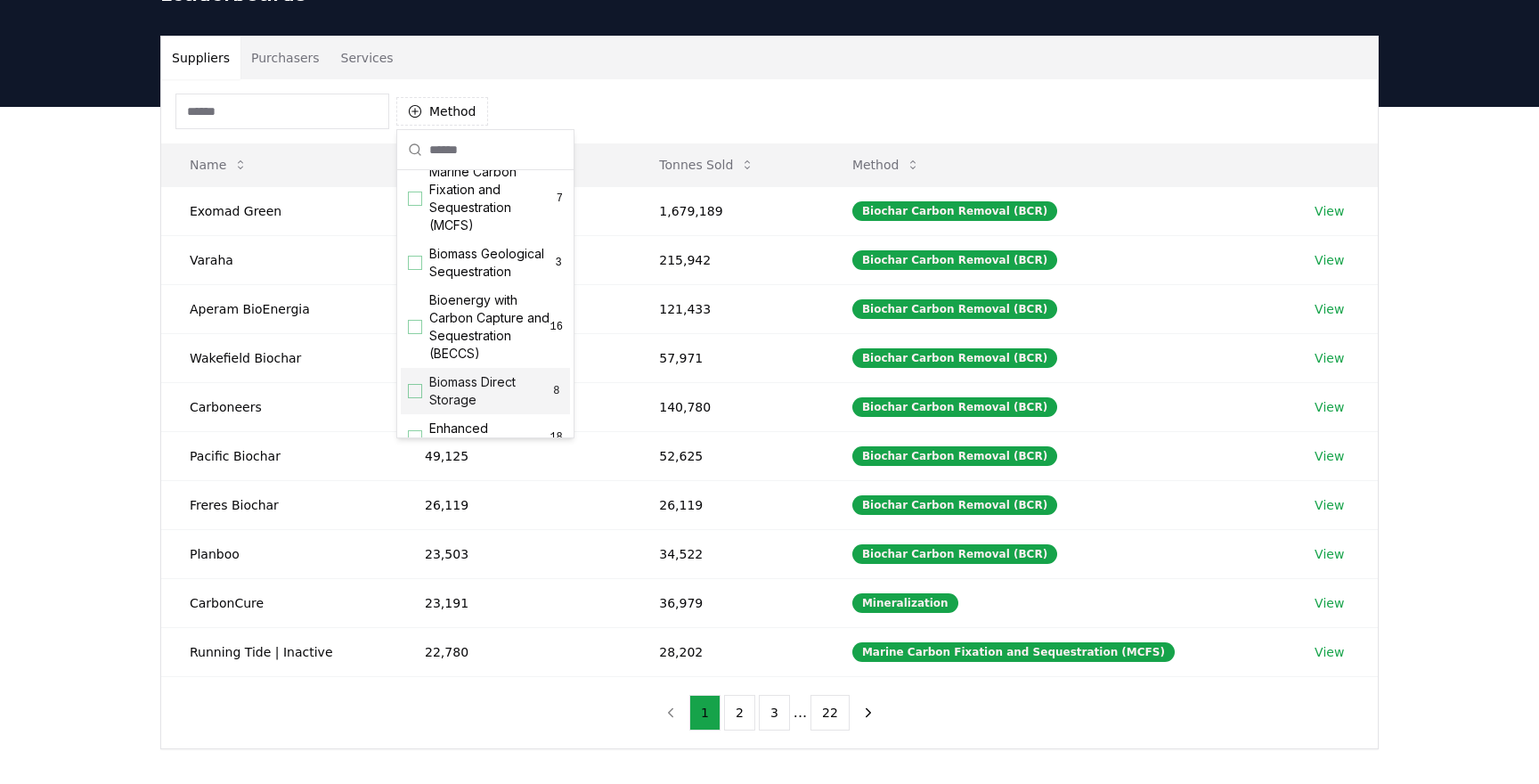
click at [447, 386] on span "Biomass Direct Storage" at bounding box center [489, 391] width 121 height 35
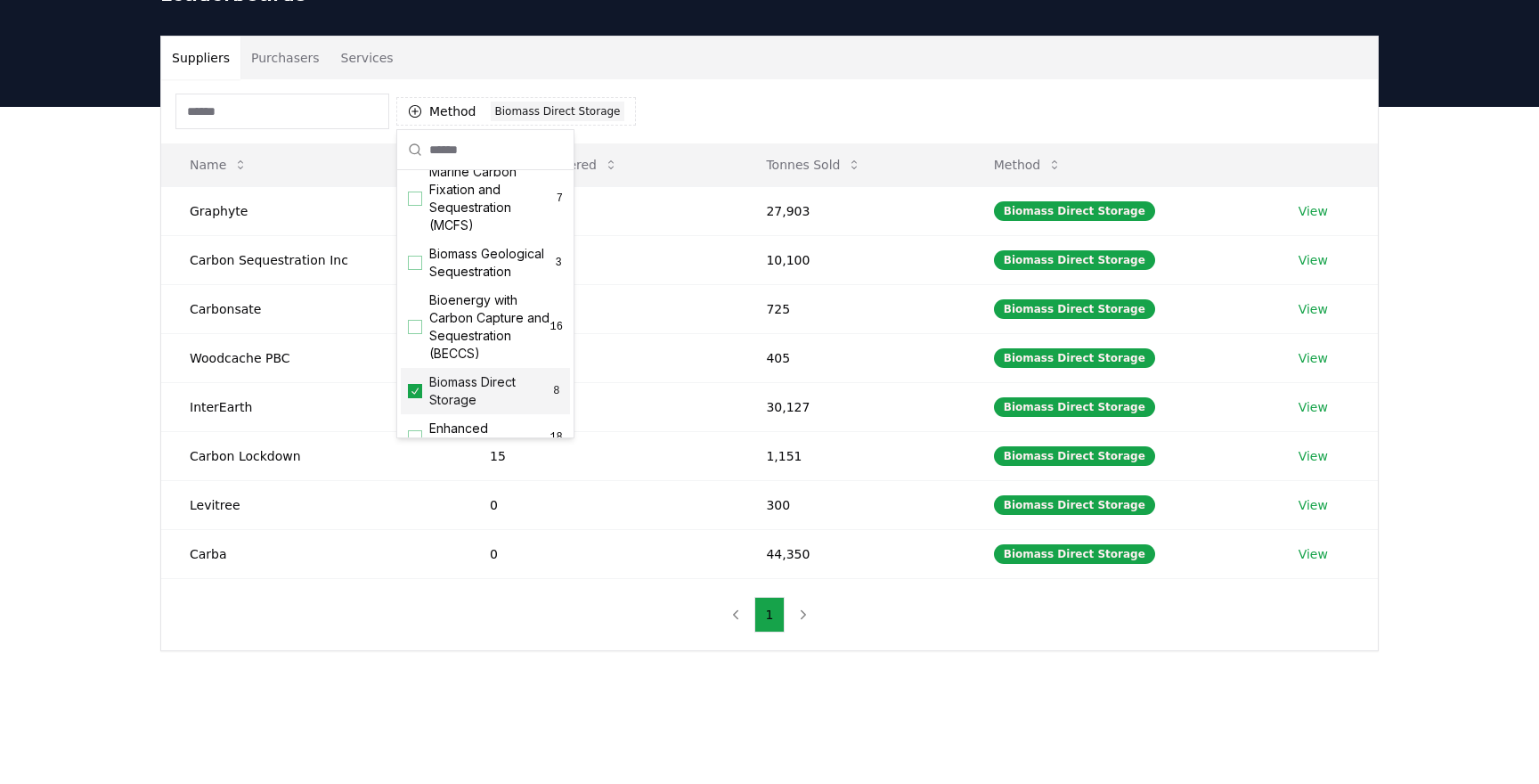
click at [23, 477] on div "Suppliers Purchasers Services Method 1 Biomass Direct Storage Name Tonnes Deliv…" at bounding box center [769, 414] width 1539 height 615
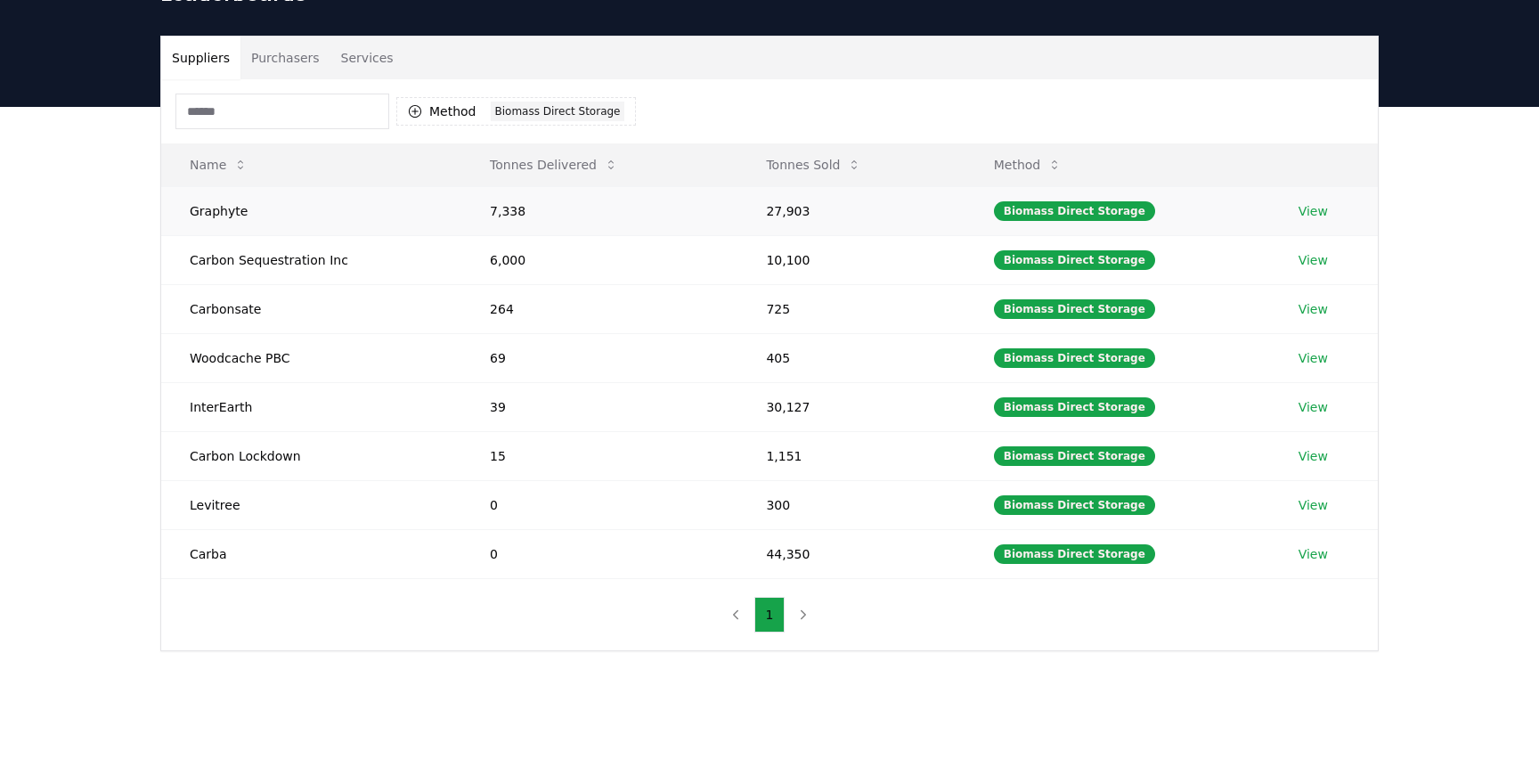
click at [1314, 214] on link "View" at bounding box center [1314, 211] width 30 height 18
